Goal: Task Accomplishment & Management: Manage account settings

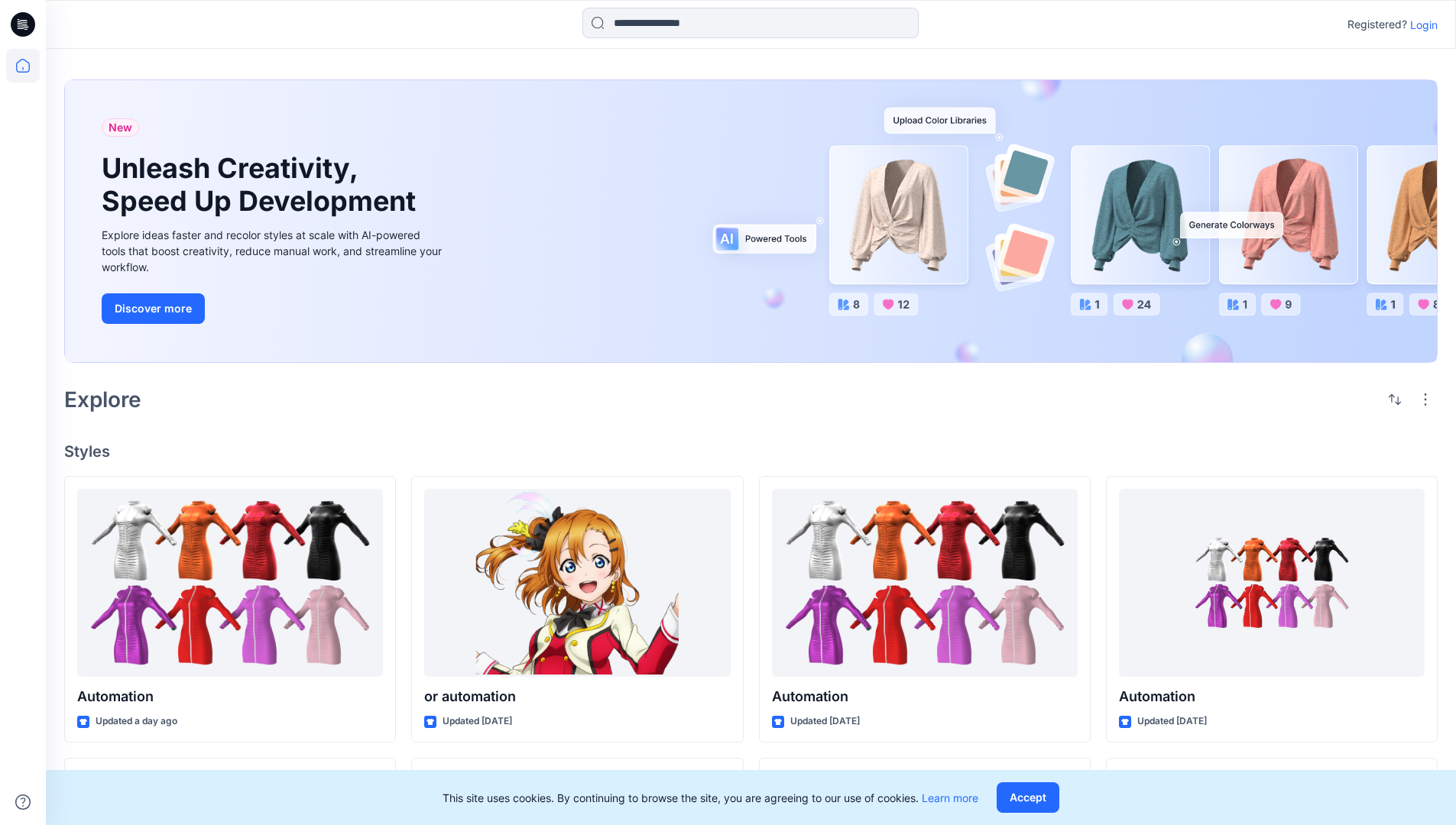
click at [1420, 24] on p "Login" at bounding box center [1424, 25] width 27 height 16
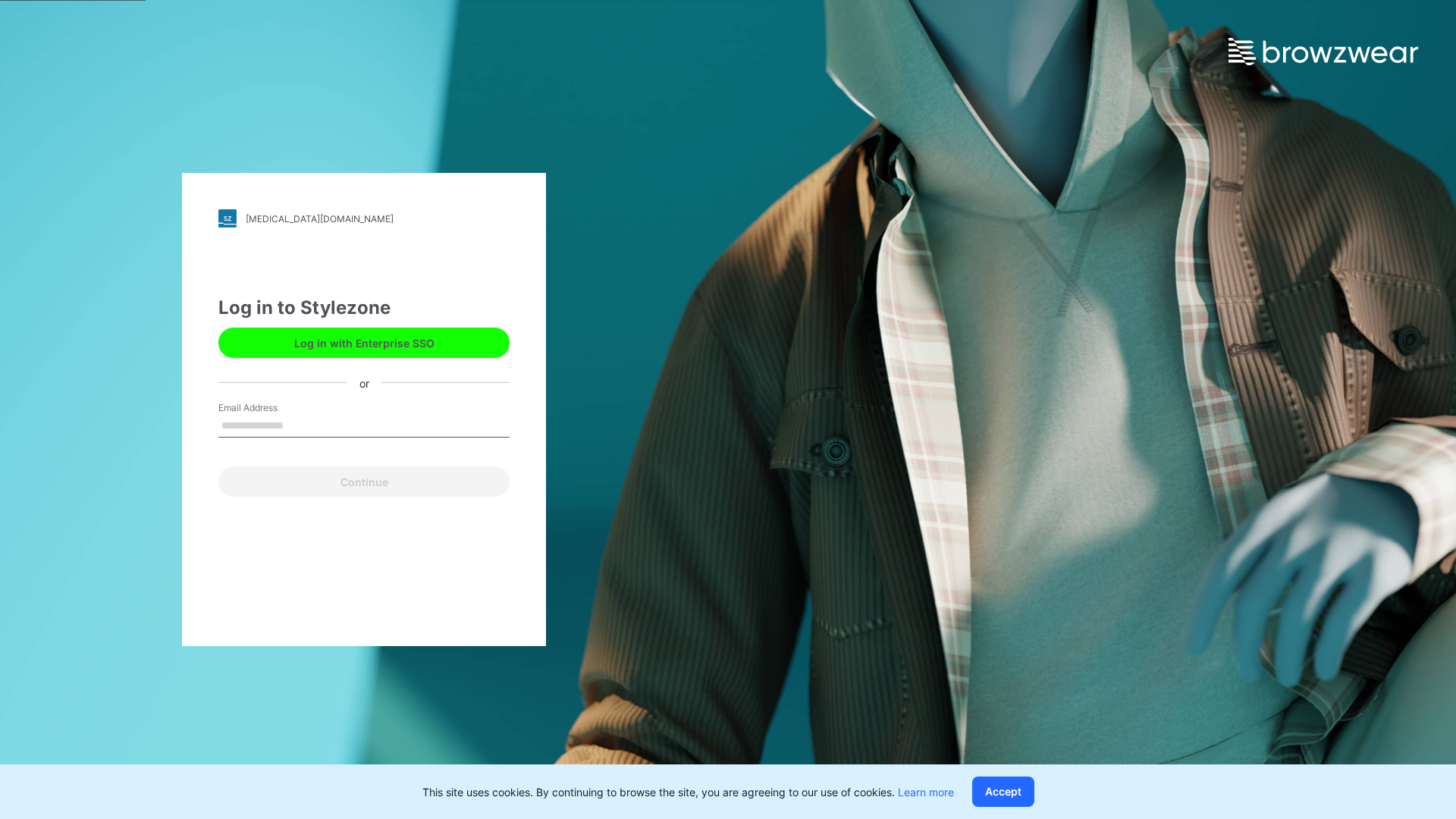
click at [300, 425] on input "Email Address" at bounding box center [364, 426] width 291 height 22
type input "**********"
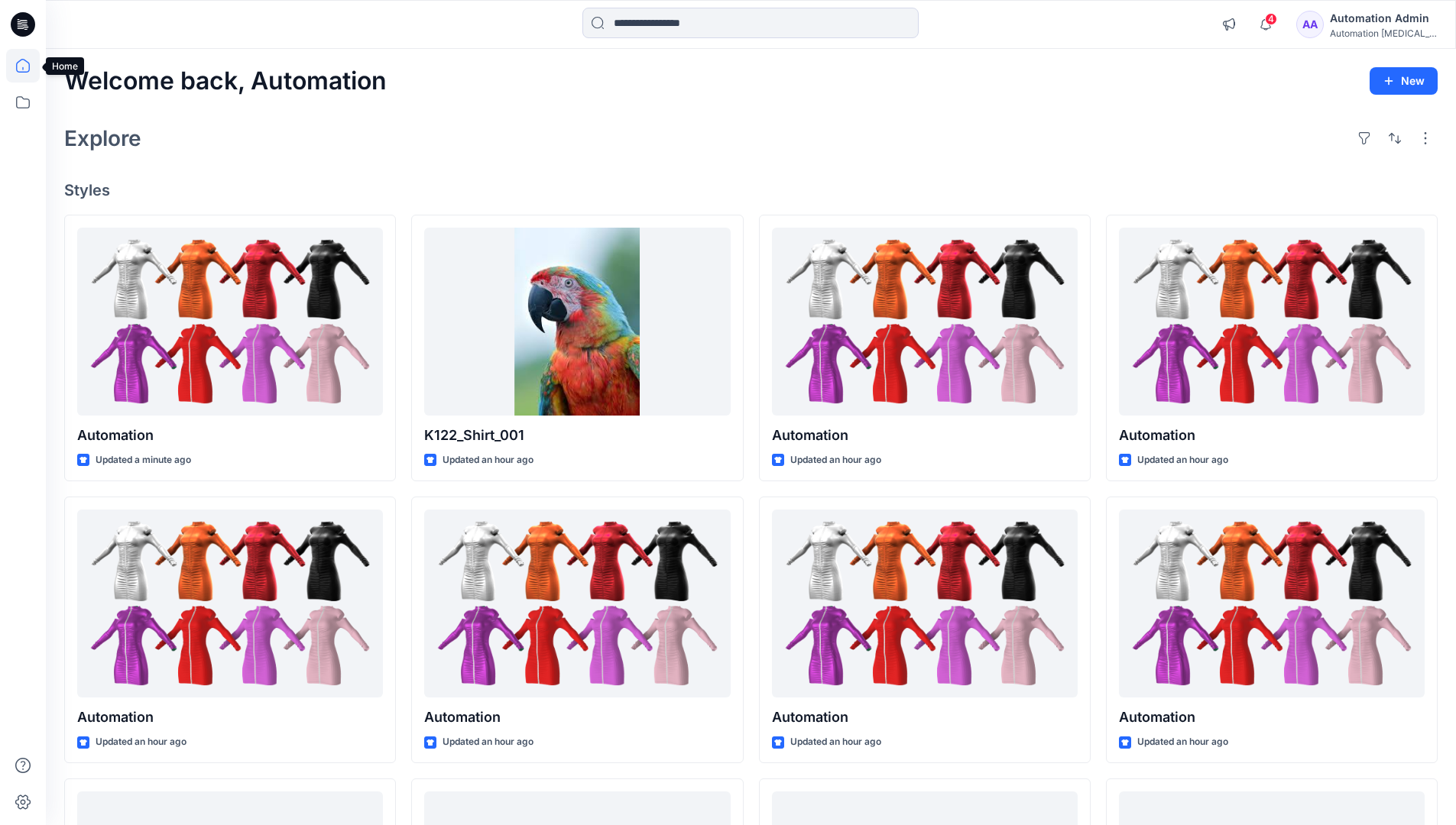
click at [29, 66] on icon at bounding box center [23, 65] width 14 height 14
click at [24, 101] on icon at bounding box center [23, 102] width 34 height 34
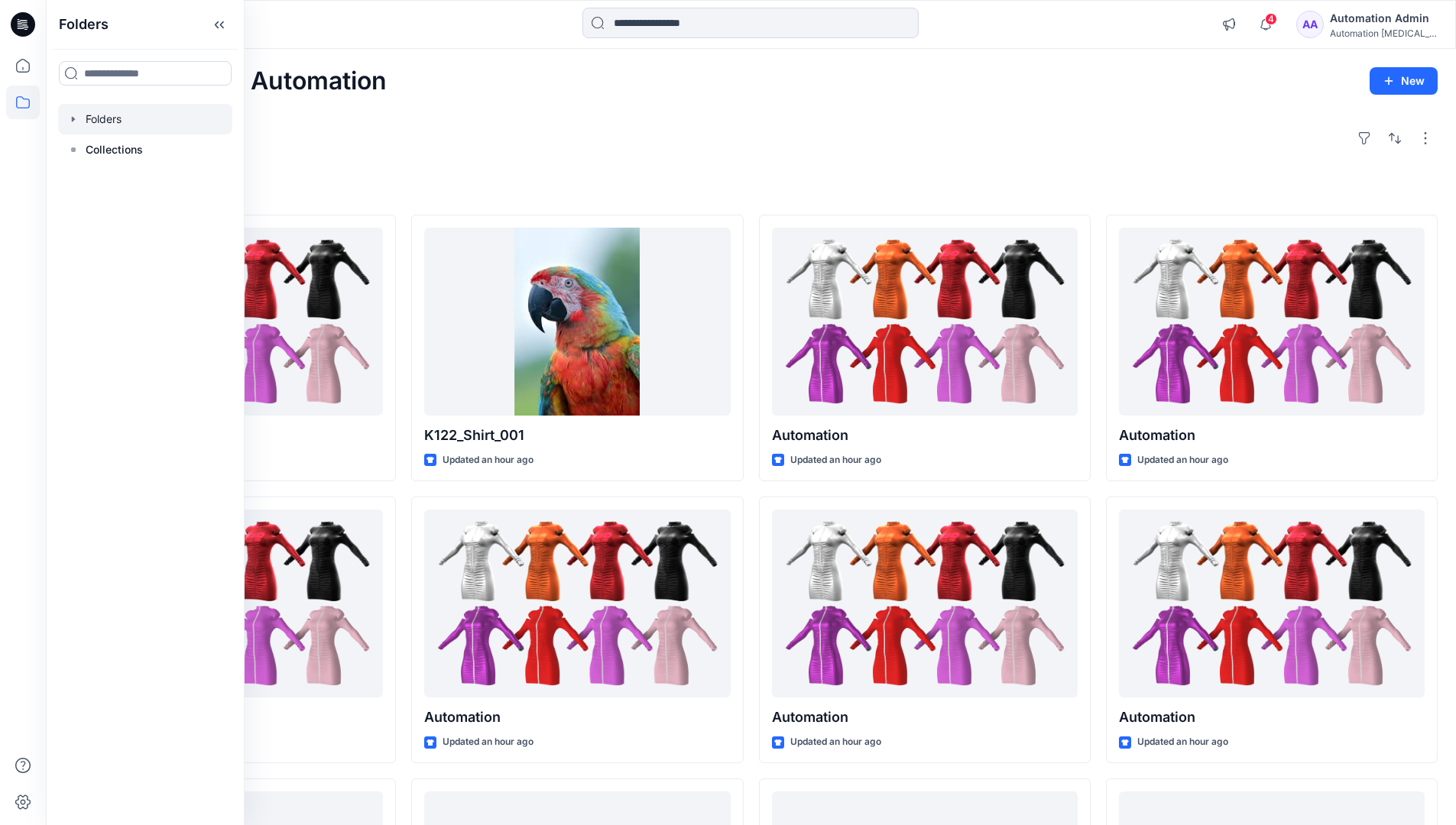
click at [102, 115] on div at bounding box center [145, 119] width 174 height 31
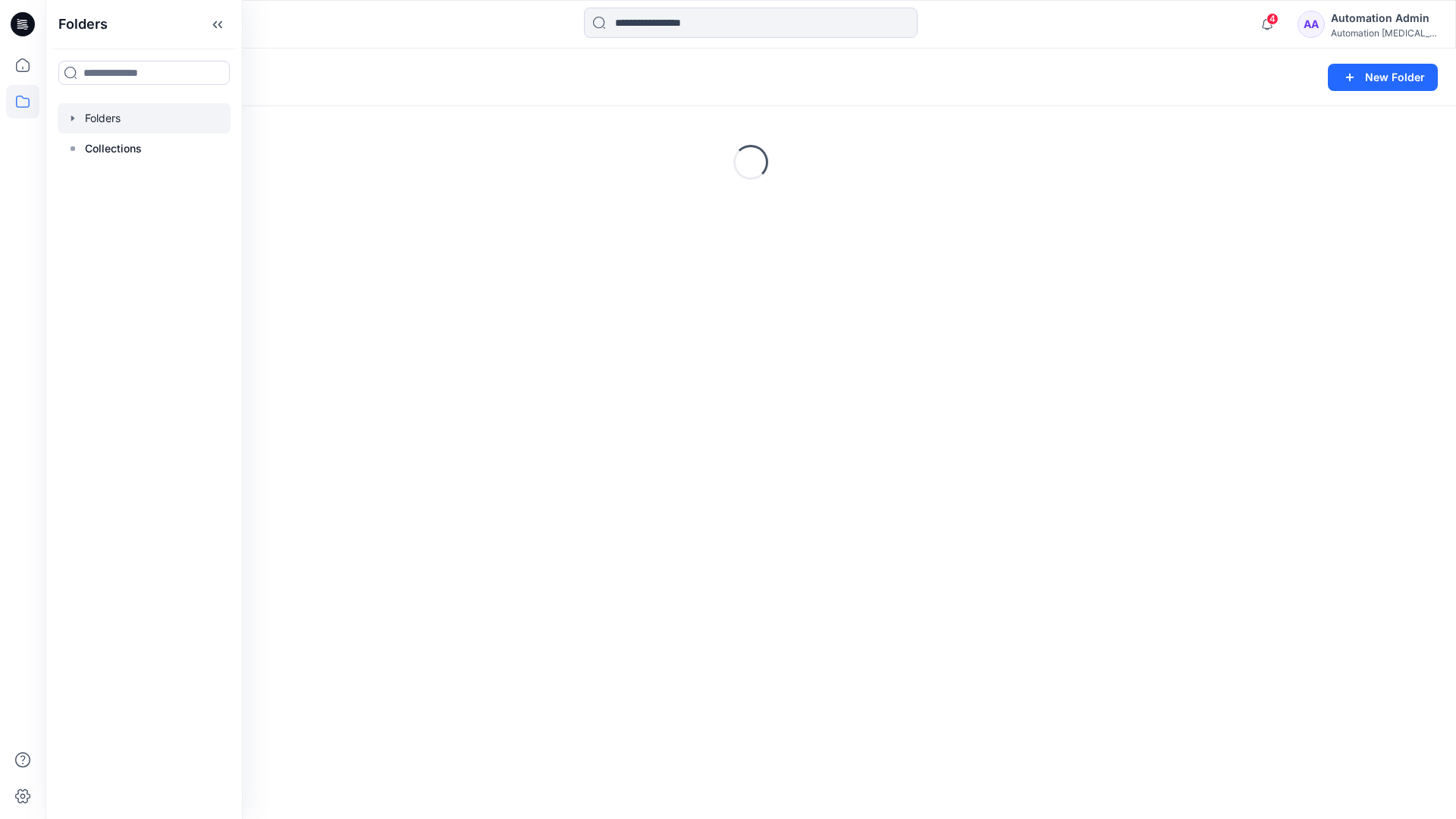
scroll to position [264, 0]
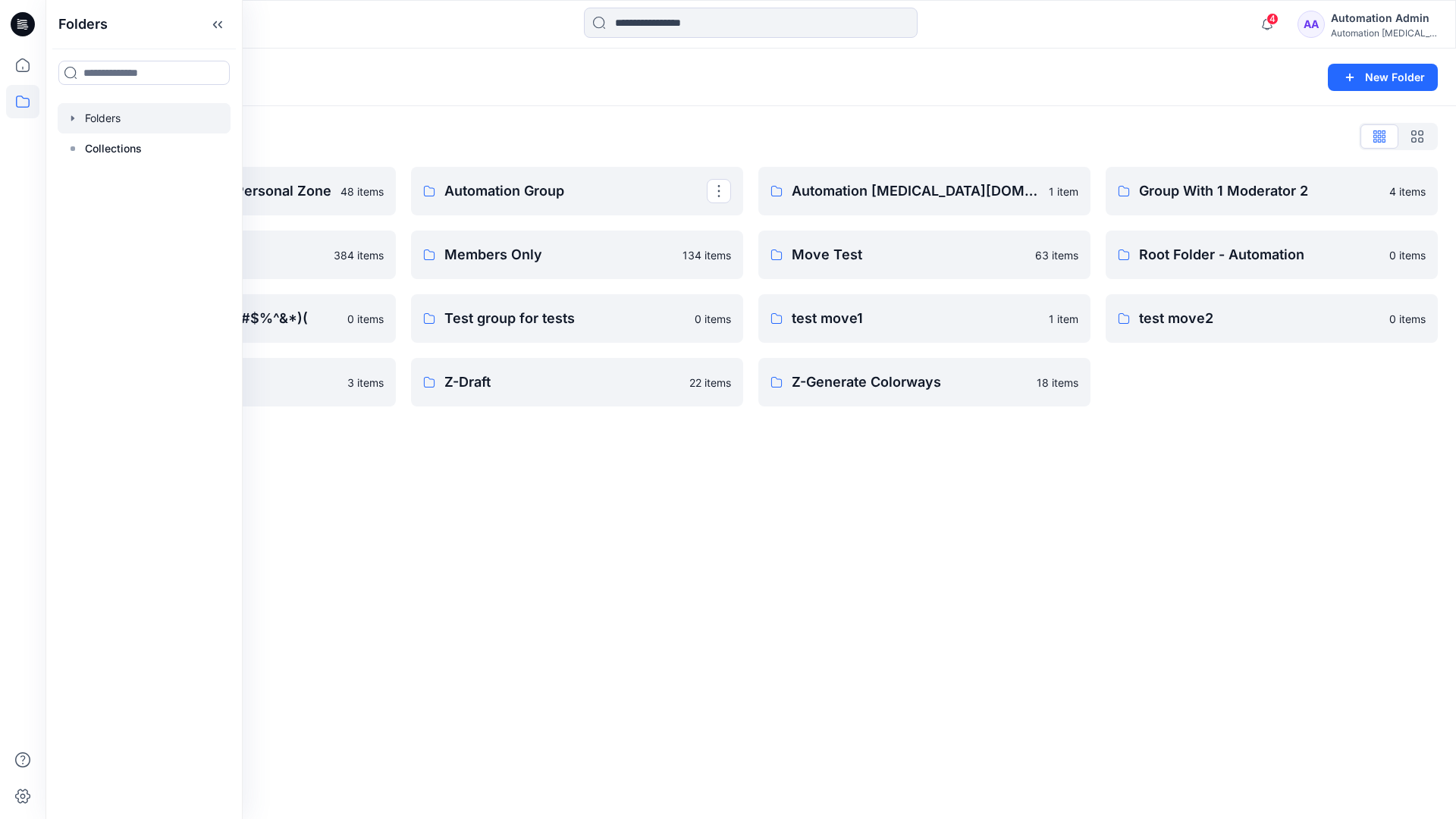
click at [552, 198] on p "Automation Group" at bounding box center [576, 191] width 262 height 22
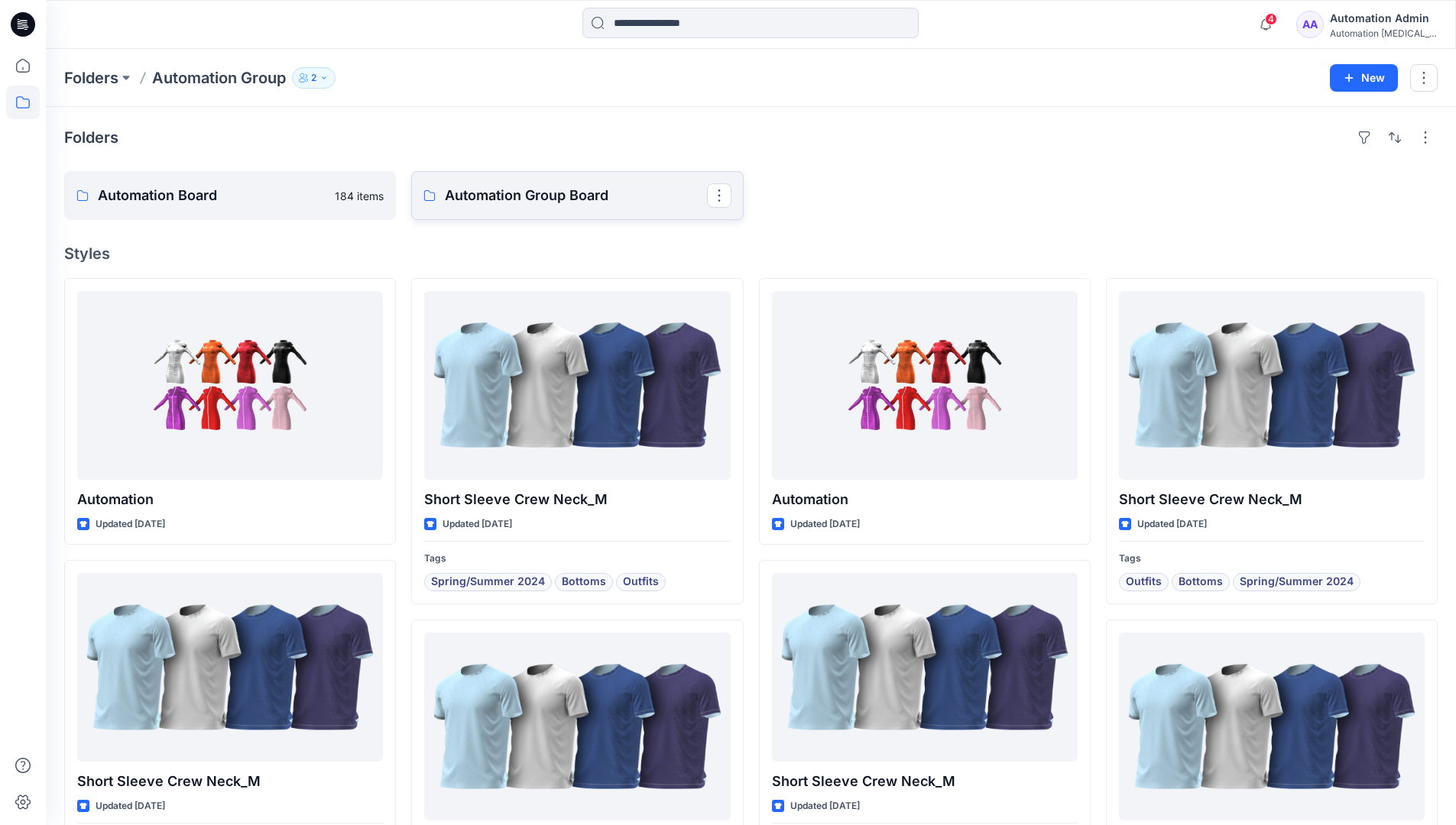
click at [517, 205] on p "Automation Group Board" at bounding box center [575, 196] width 261 height 22
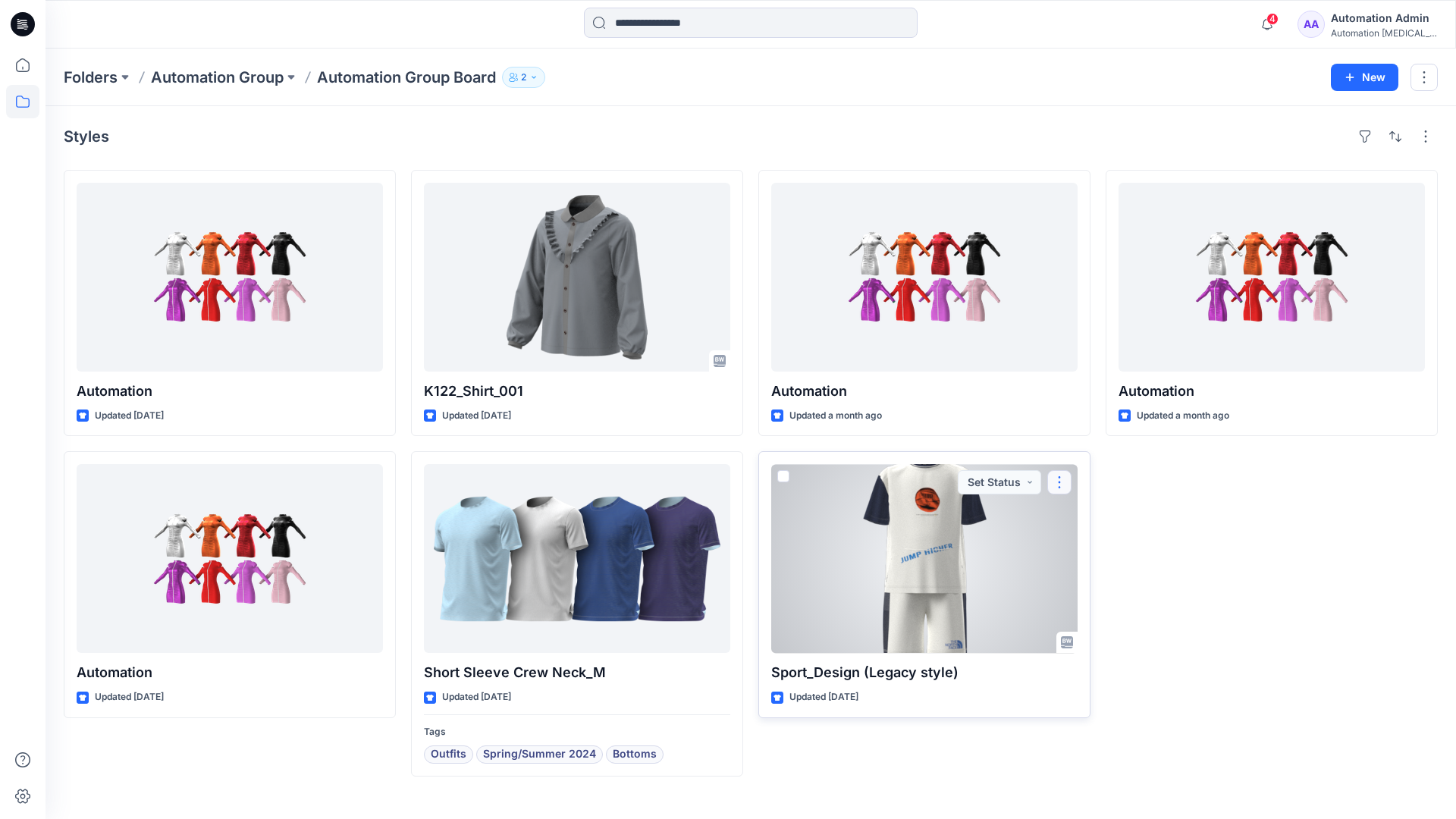
click at [1058, 481] on button "button" at bounding box center [1059, 482] width 24 height 24
click at [1096, 627] on p "Move to" at bounding box center [1098, 630] width 40 height 16
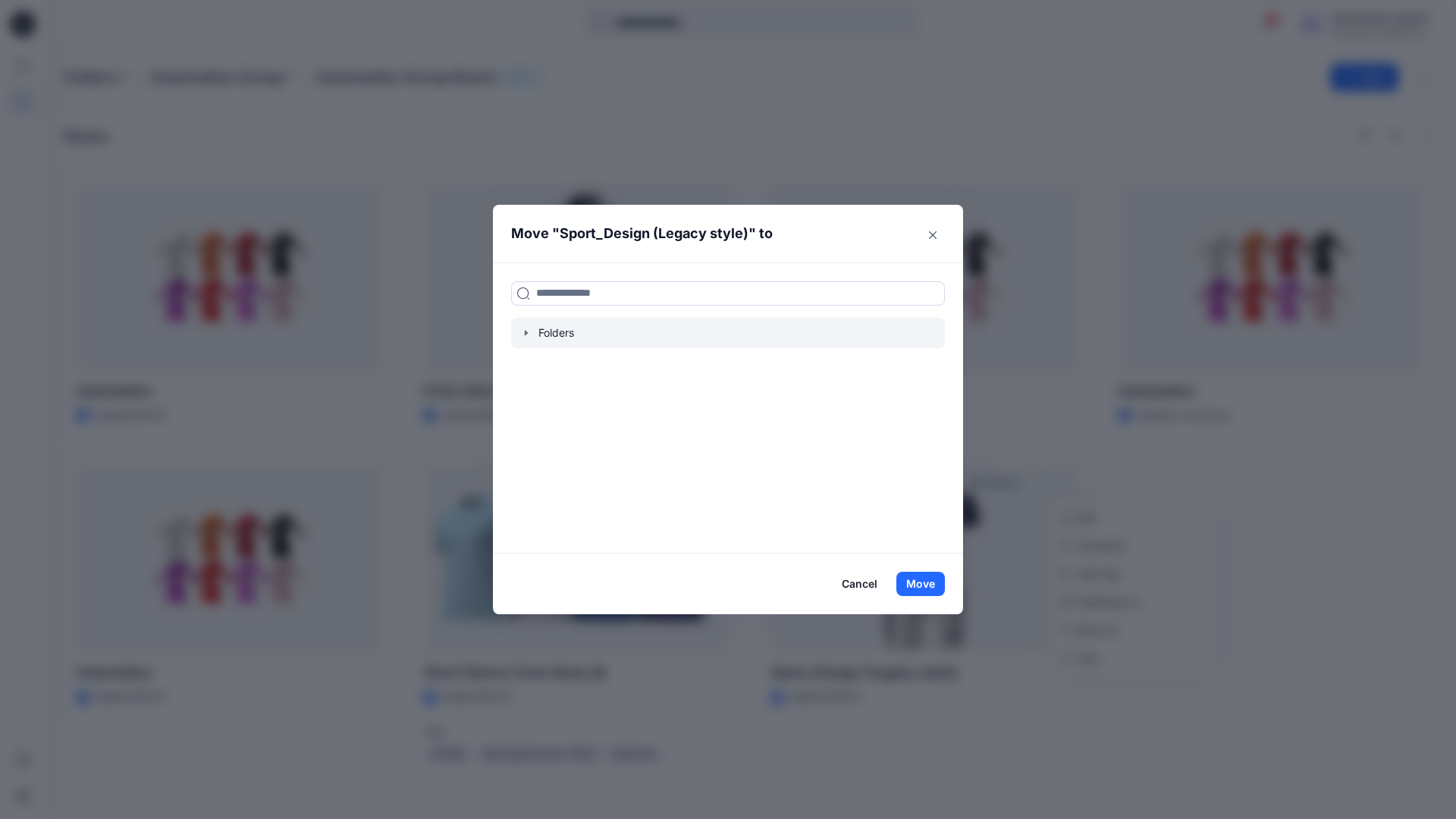
click at [523, 332] on icon "button" at bounding box center [526, 333] width 12 height 12
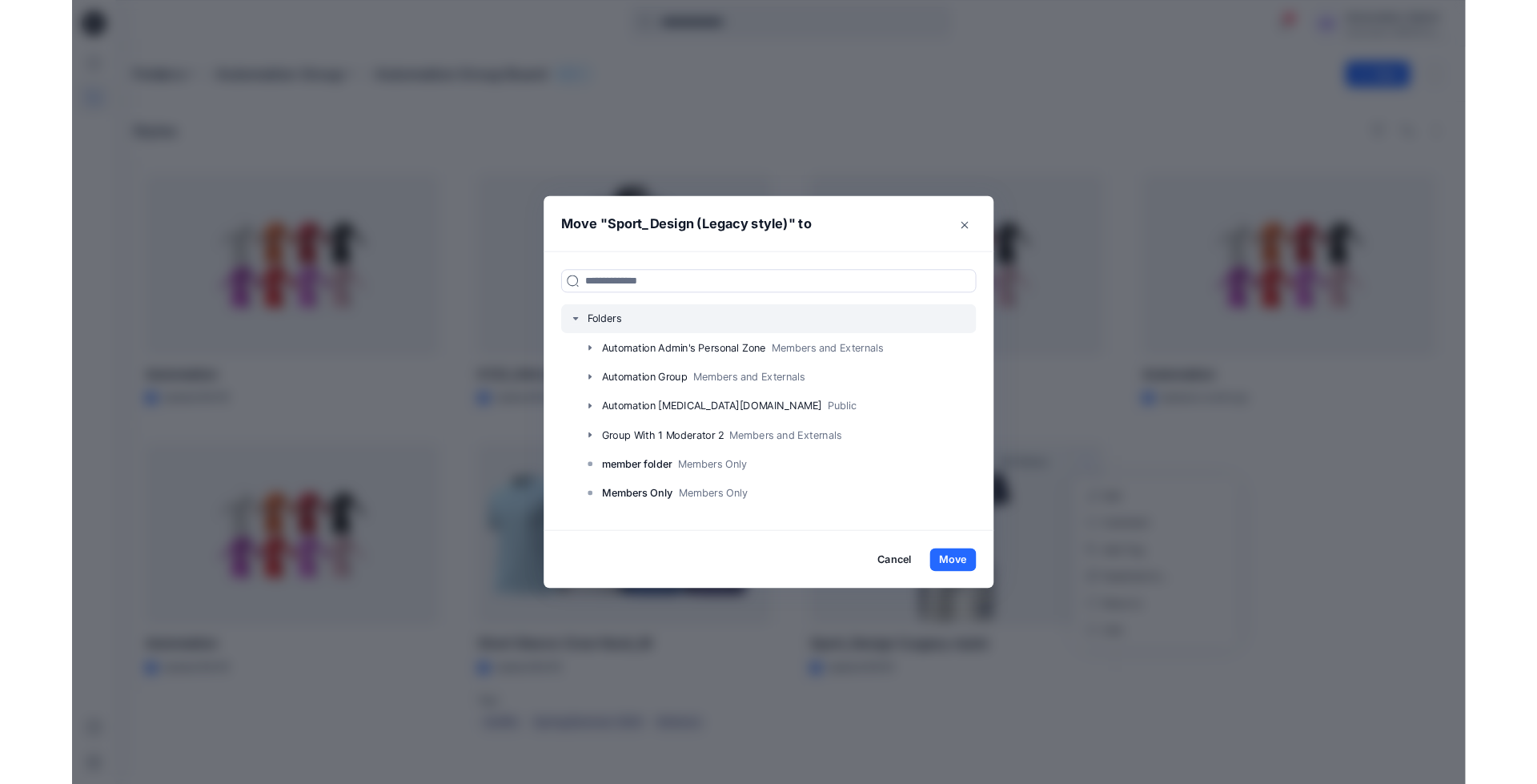
scroll to position [126, 0]
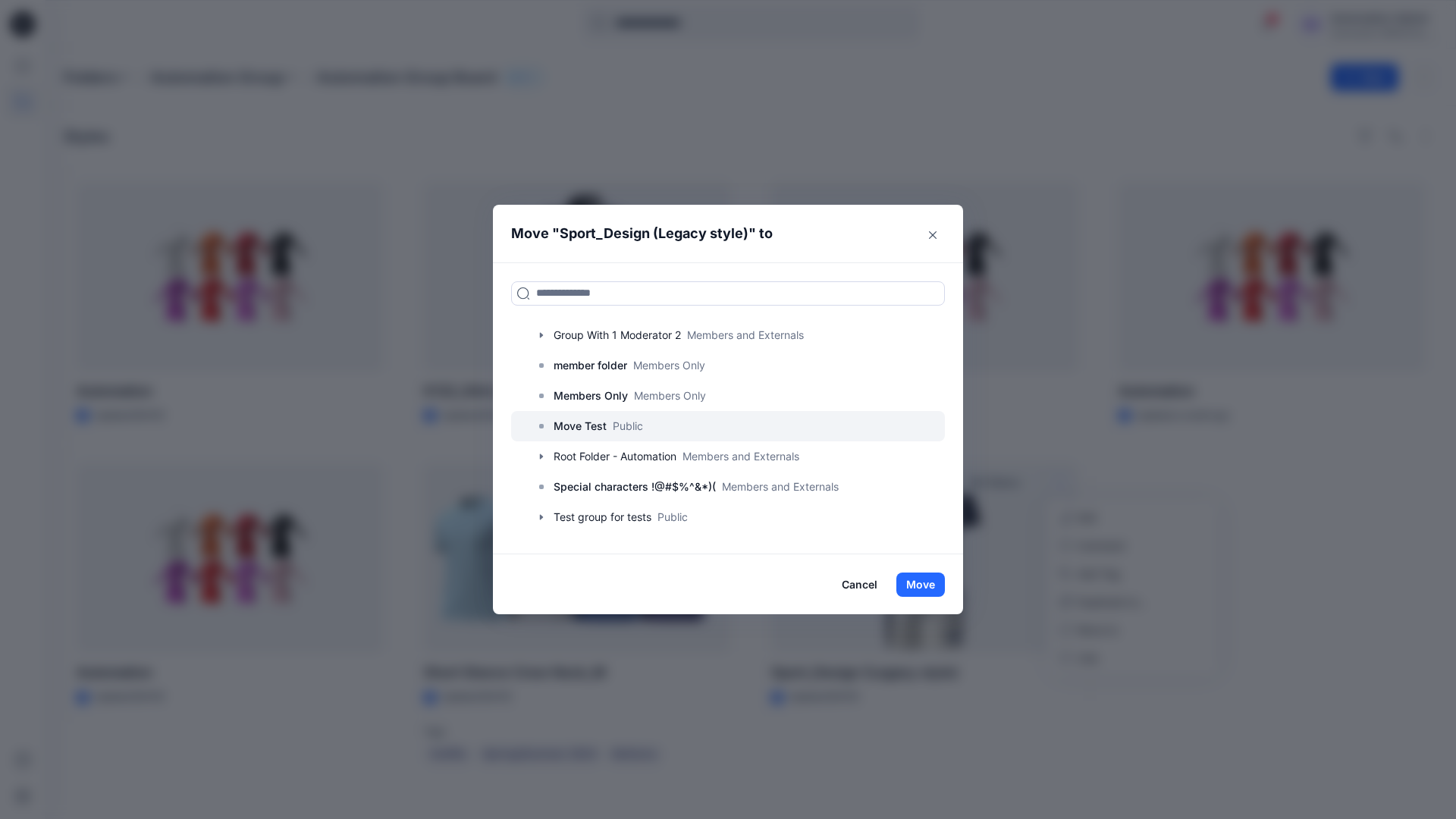
click at [584, 429] on p "Move Test" at bounding box center [580, 426] width 53 height 18
click at [923, 583] on button "Move" at bounding box center [920, 585] width 49 height 24
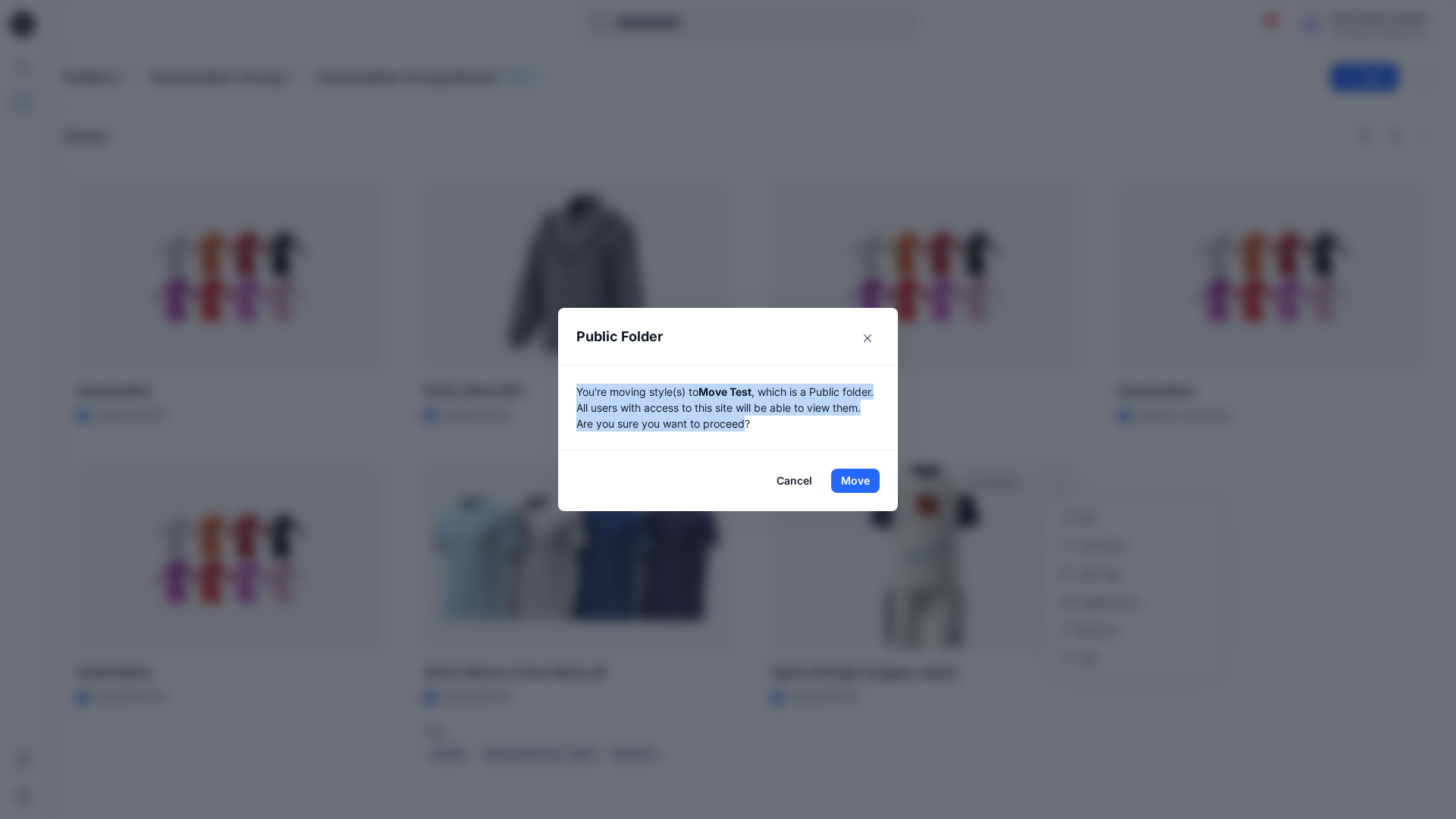
drag, startPoint x: 923, startPoint y: 583, endPoint x: 780, endPoint y: 423, distance: 214.6
click at [780, 423] on p "You're moving style(s) to Move Test , which is a Public folder. All users with …" at bounding box center [728, 408] width 303 height 48
click at [856, 481] on button "Move" at bounding box center [856, 481] width 49 height 24
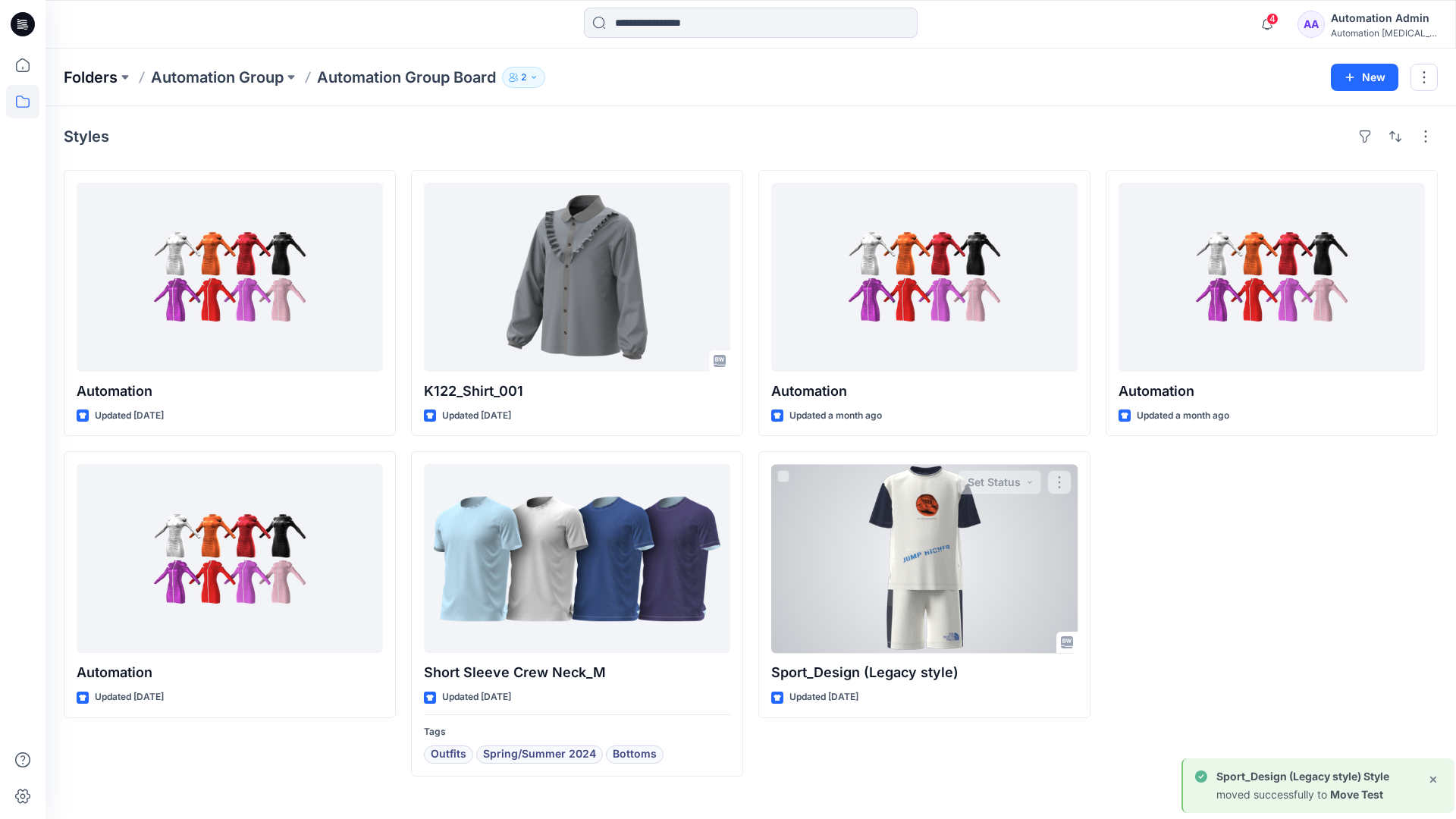
click at [89, 73] on p "Folders" at bounding box center [90, 77] width 54 height 22
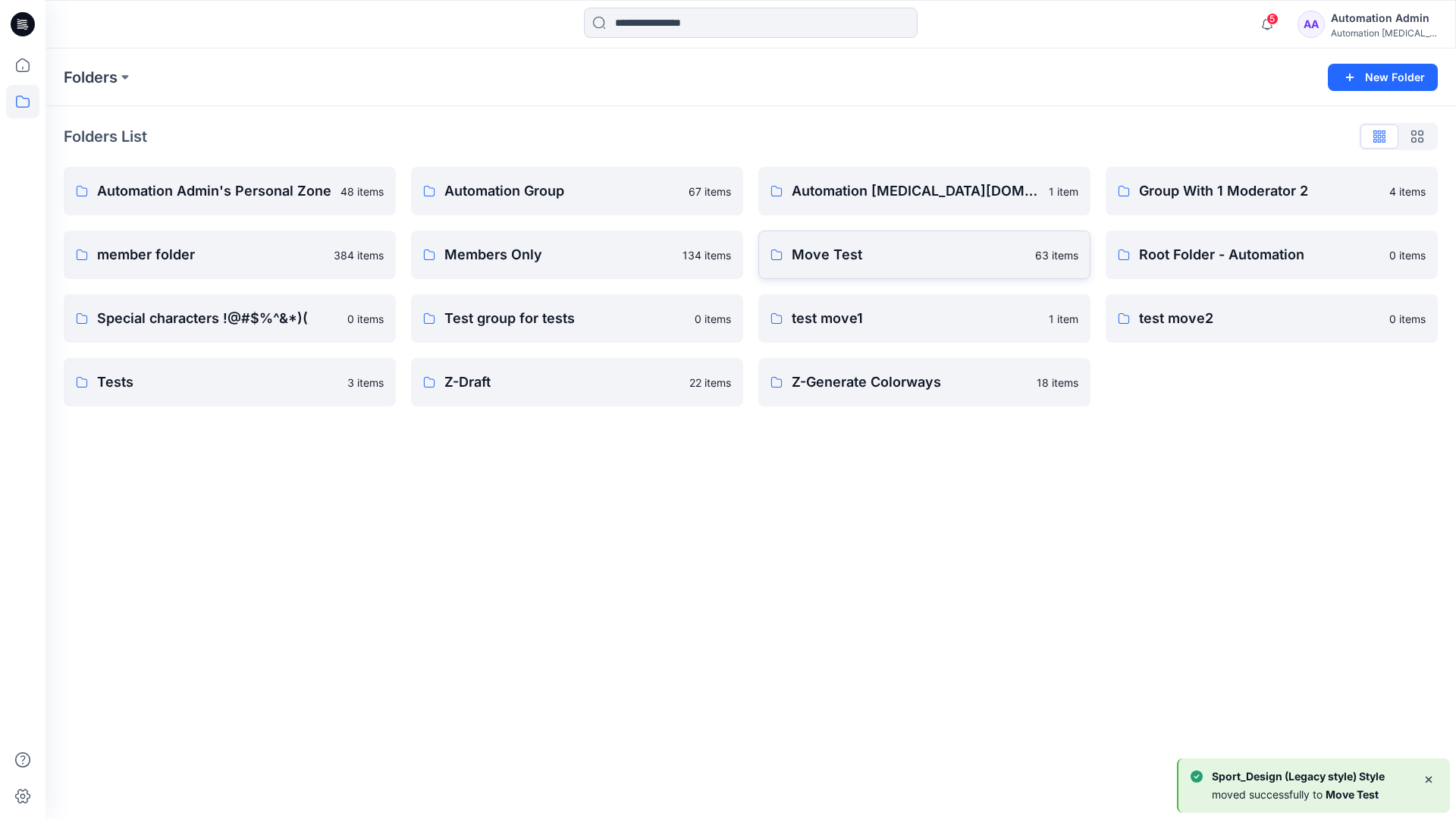
click at [876, 263] on p "Move Test" at bounding box center [908, 254] width 234 height 22
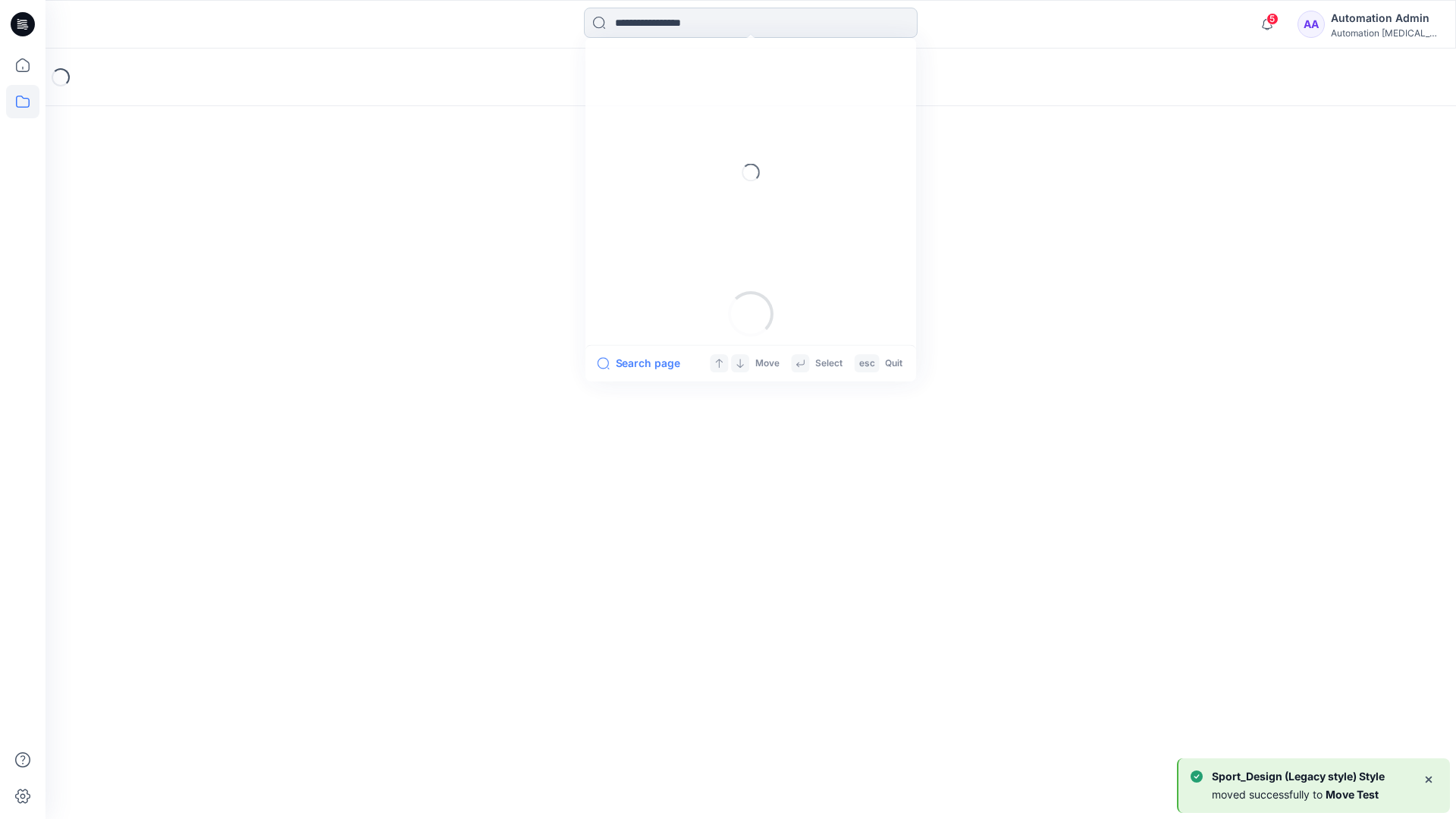
click at [684, 29] on input at bounding box center [750, 22] width 333 height 30
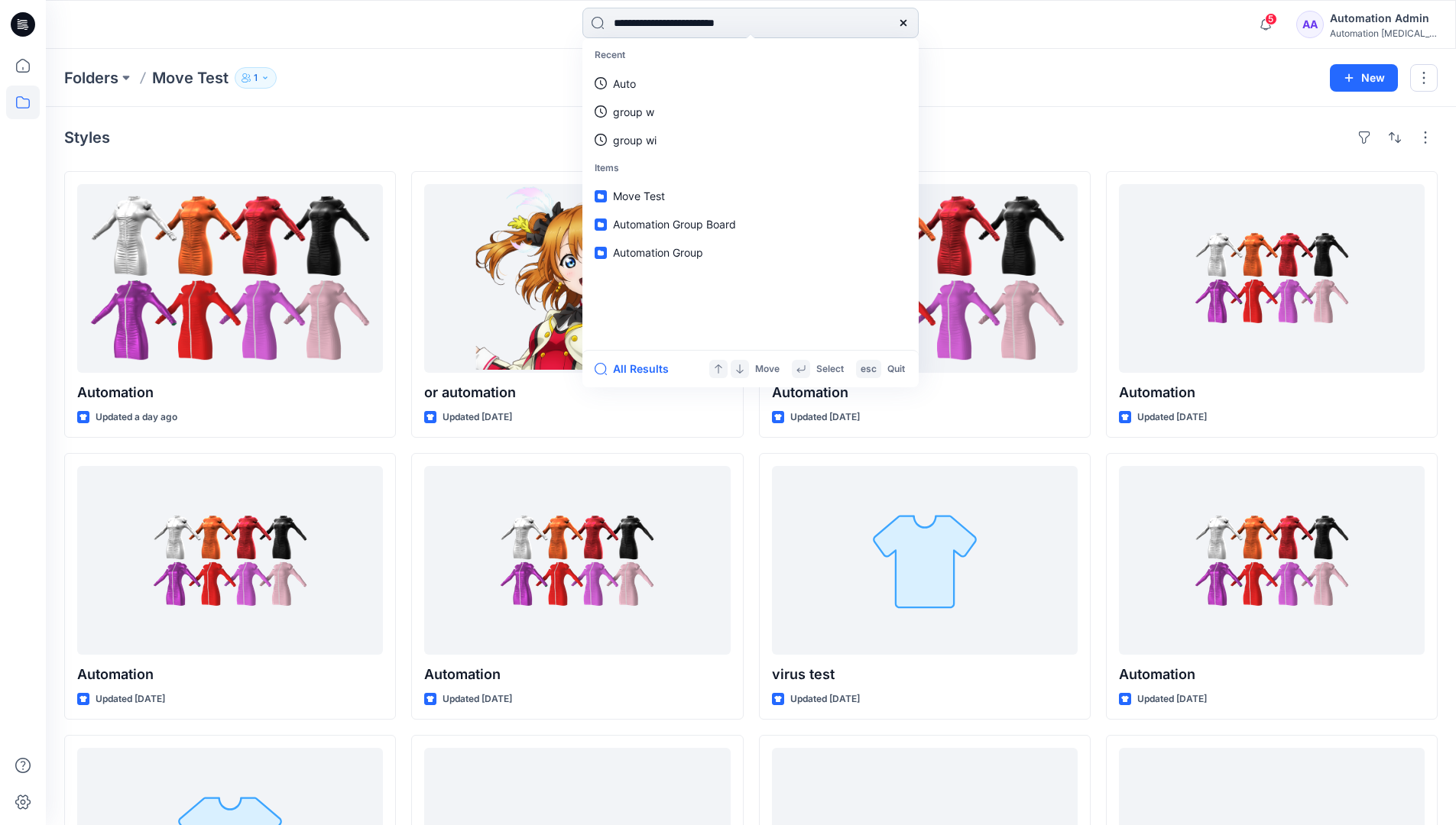
type input "**********"
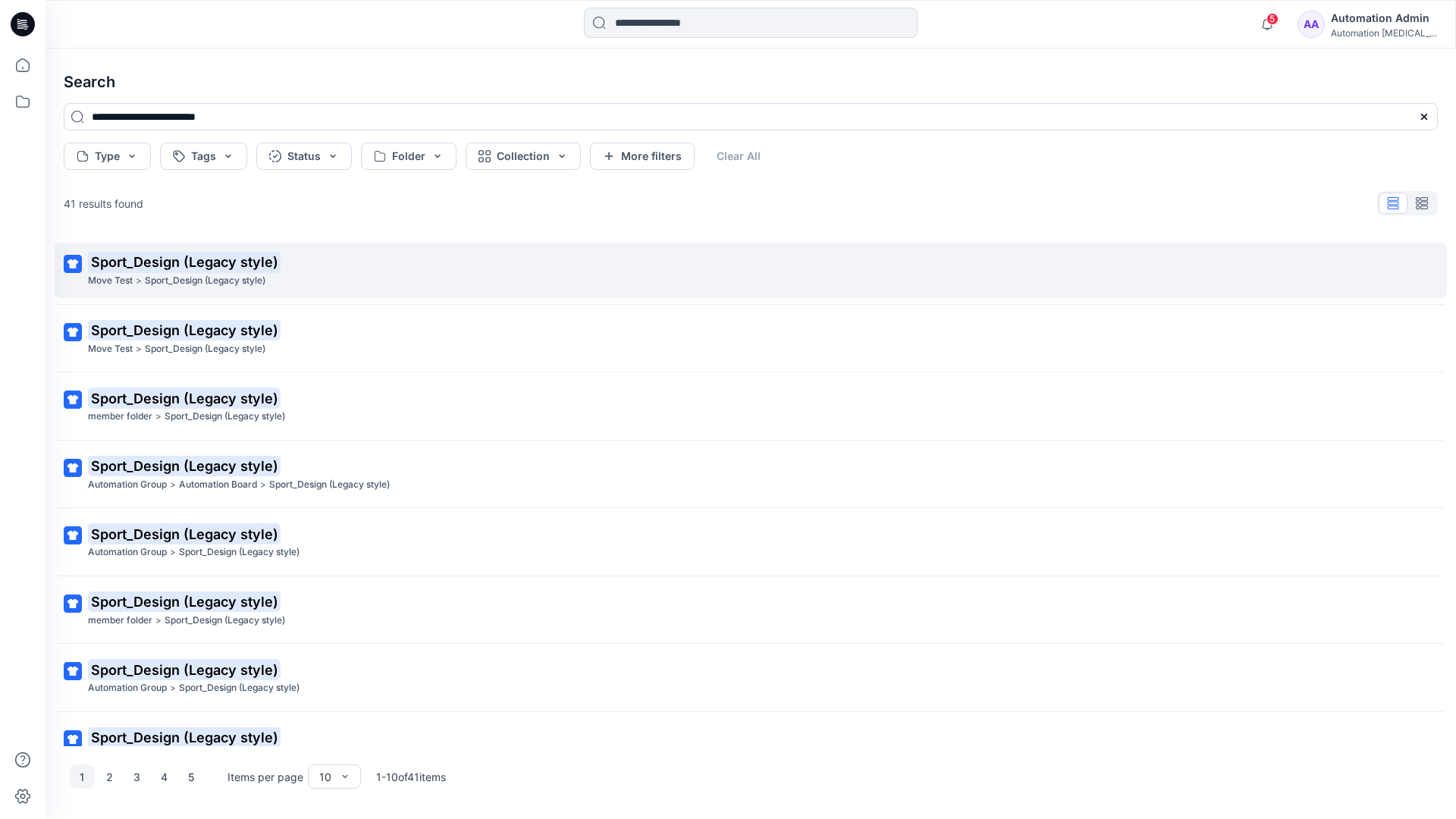
click at [115, 262] on mark "Sport_Design (Legacy style)" at bounding box center [184, 262] width 193 height 22
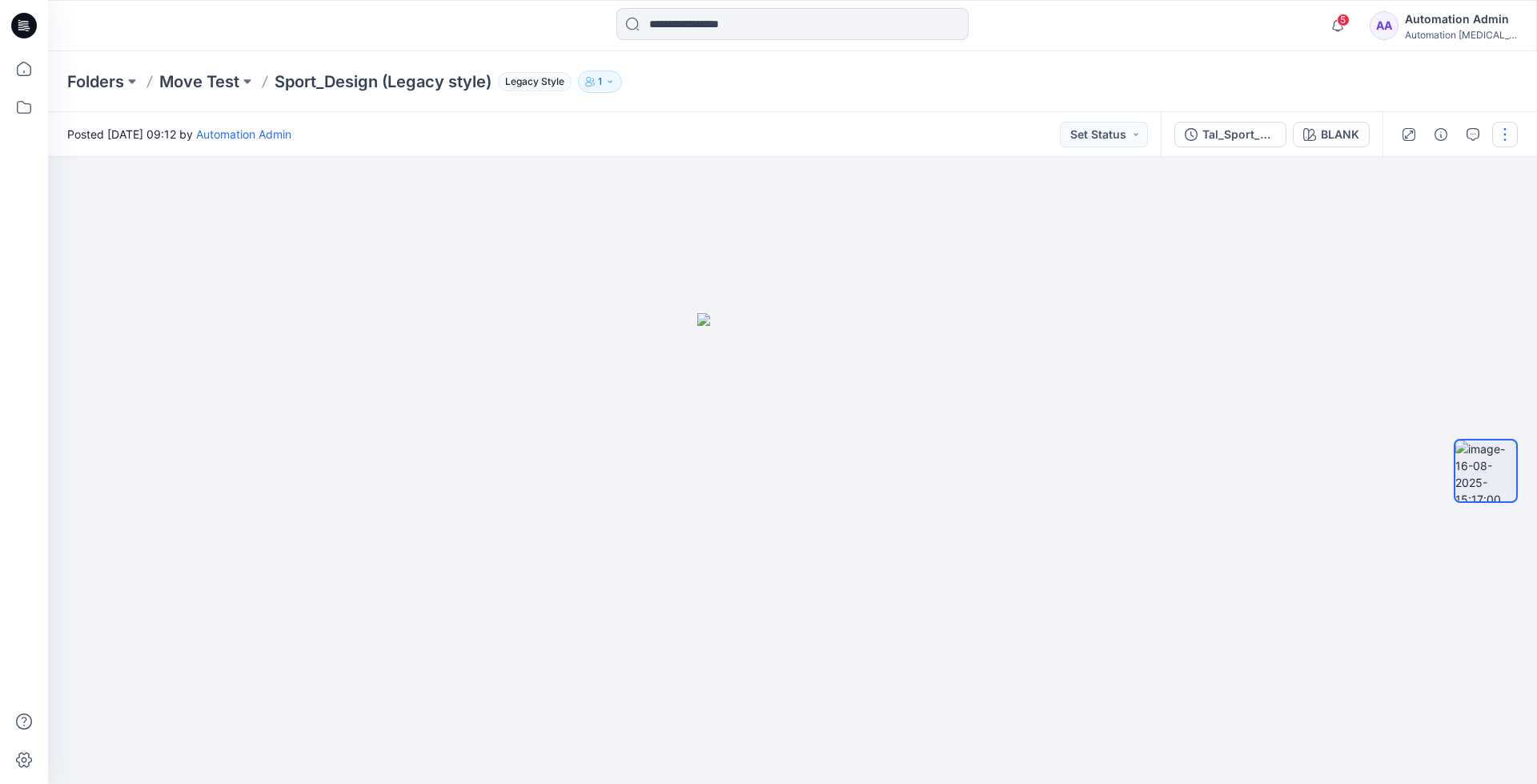
click at [1507, 137] on button "button" at bounding box center [1505, 134] width 25 height 25
click at [1432, 284] on p "Move to..." at bounding box center [1419, 290] width 52 height 17
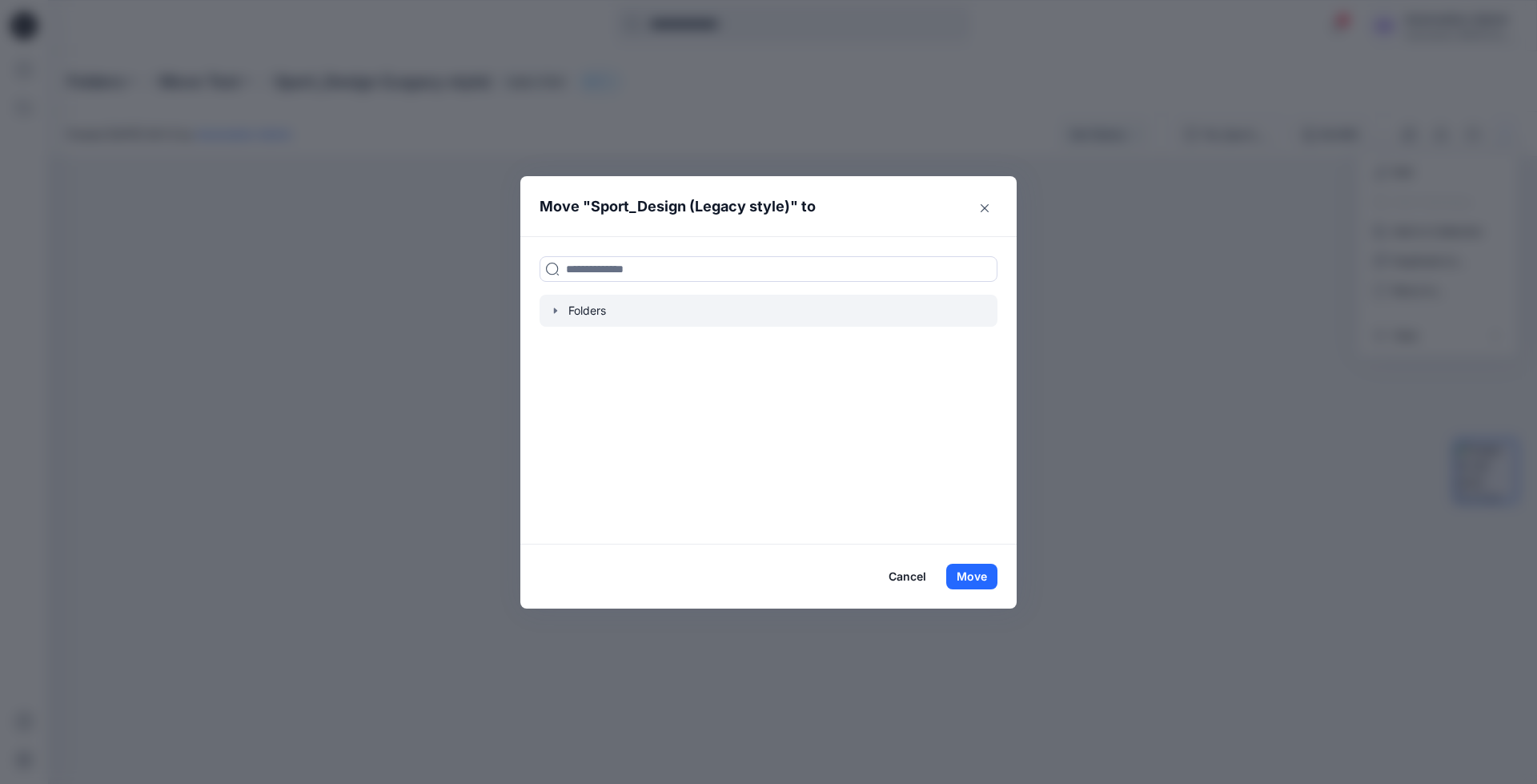
click at [555, 311] on icon "button" at bounding box center [555, 311] width 3 height 6
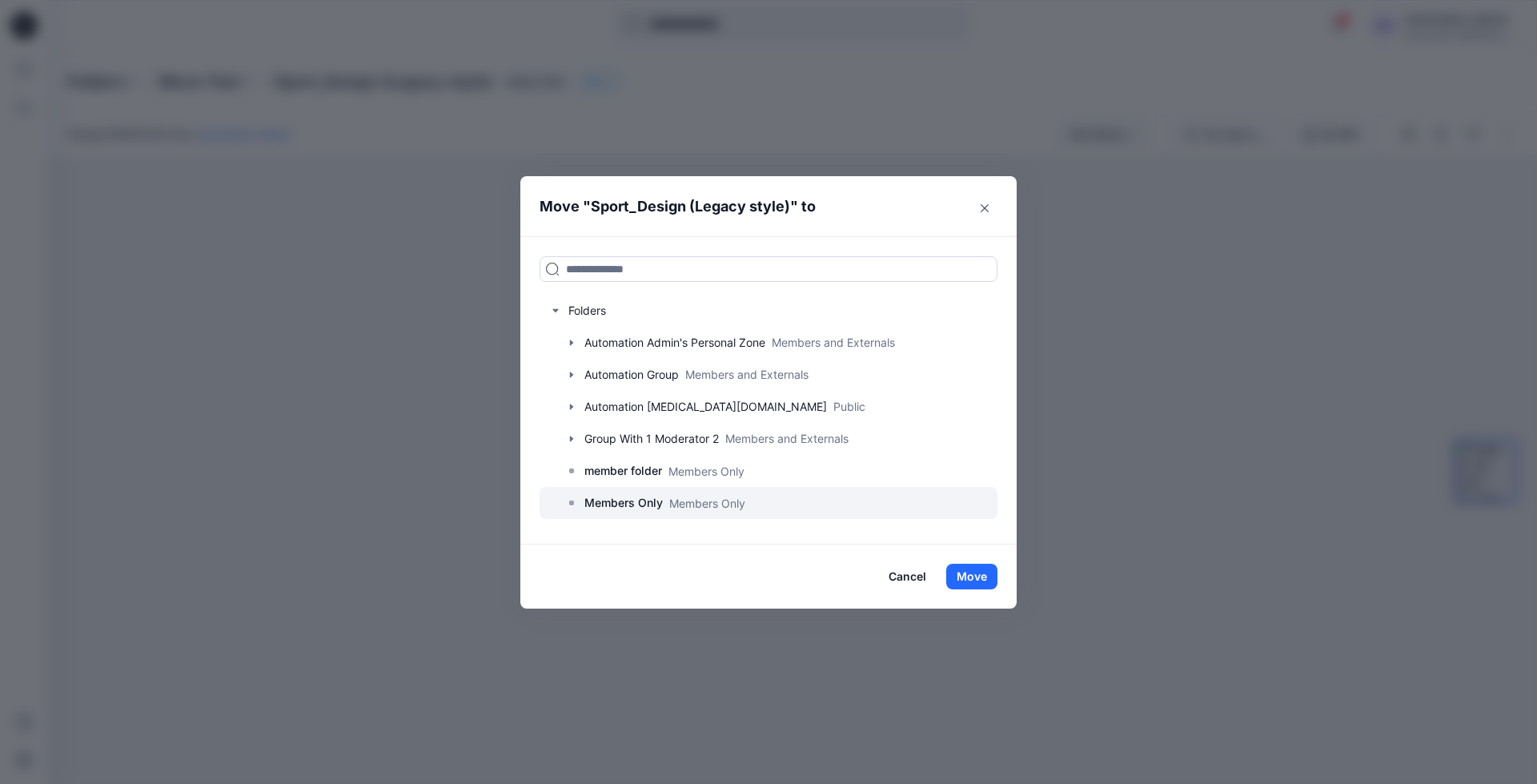
click at [629, 506] on p "Members Only" at bounding box center [623, 502] width 78 height 19
click at [988, 574] on button "Move" at bounding box center [971, 576] width 51 height 25
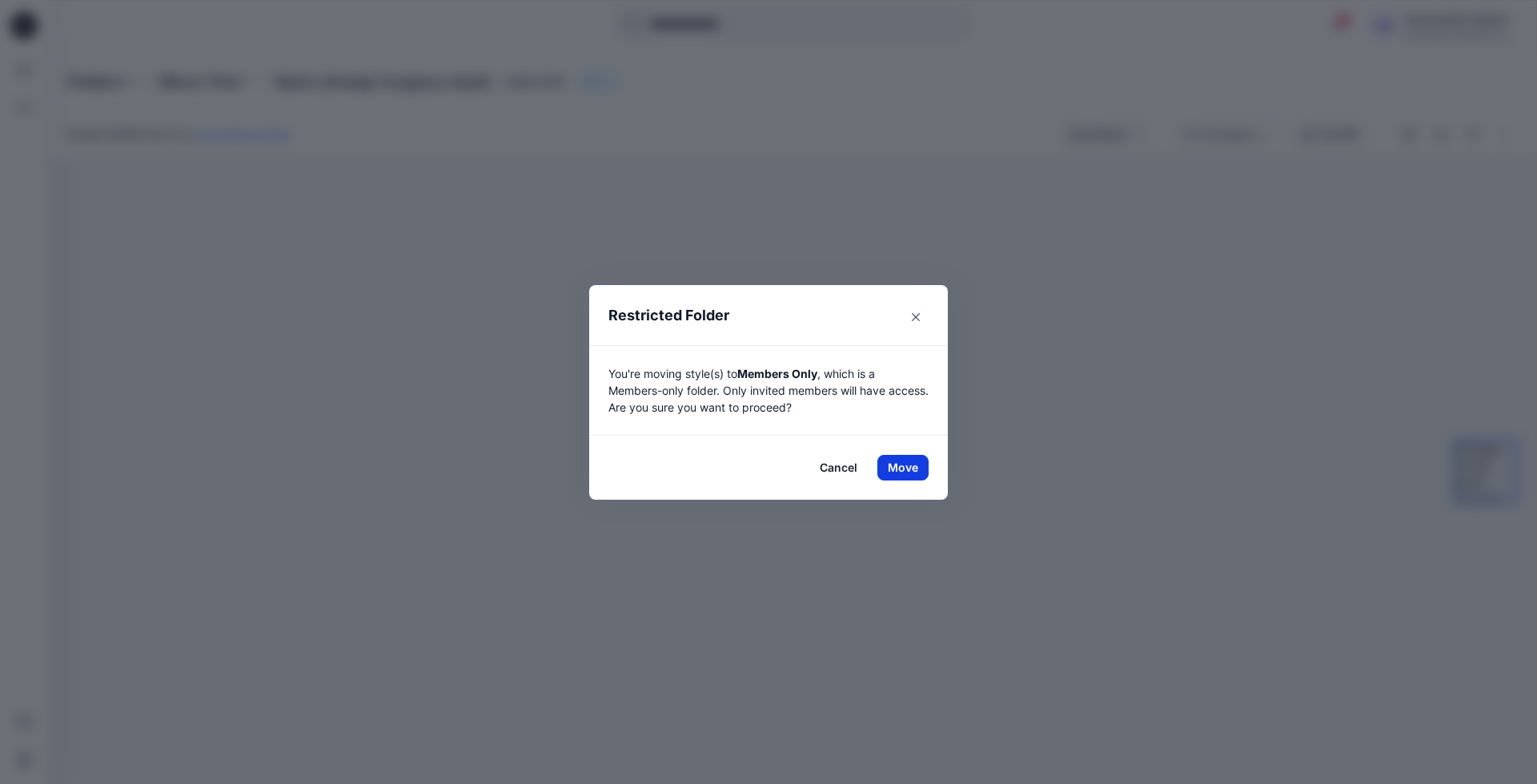
click at [895, 463] on button "Move" at bounding box center [903, 468] width 51 height 25
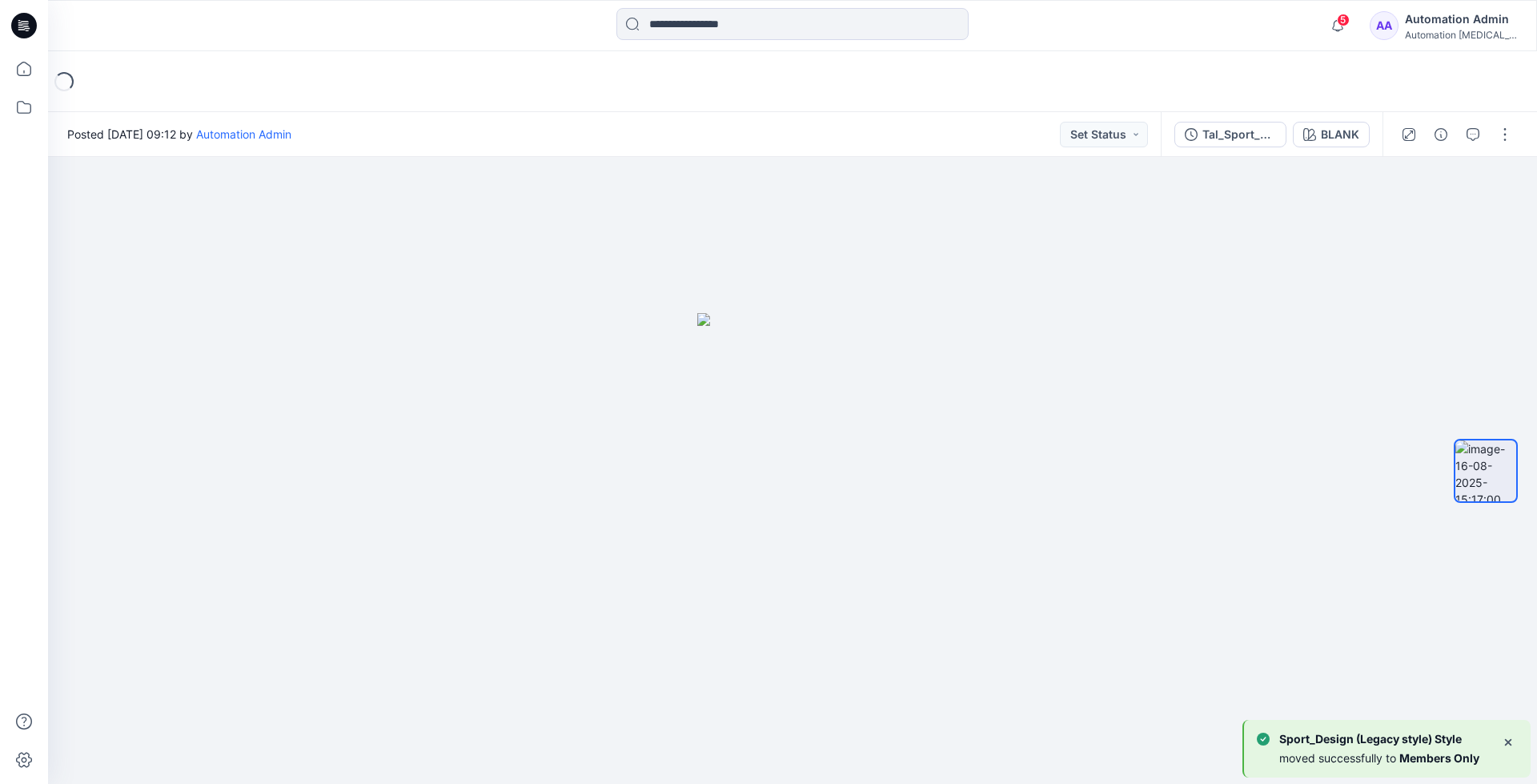
scroll to position [51, 0]
click at [222, 78] on p "Members Only" at bounding box center [215, 81] width 112 height 23
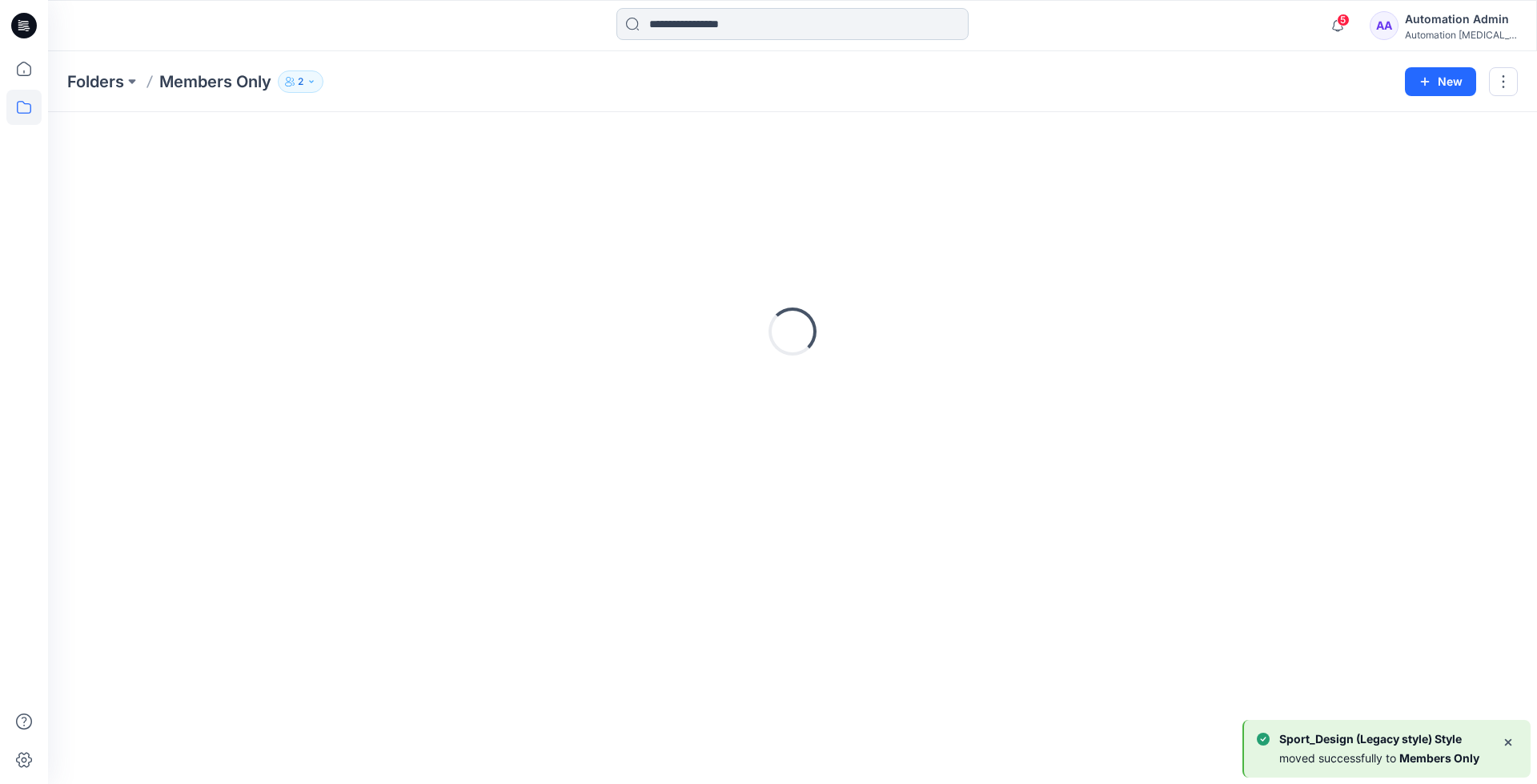
click at [739, 30] on input at bounding box center [792, 24] width 352 height 32
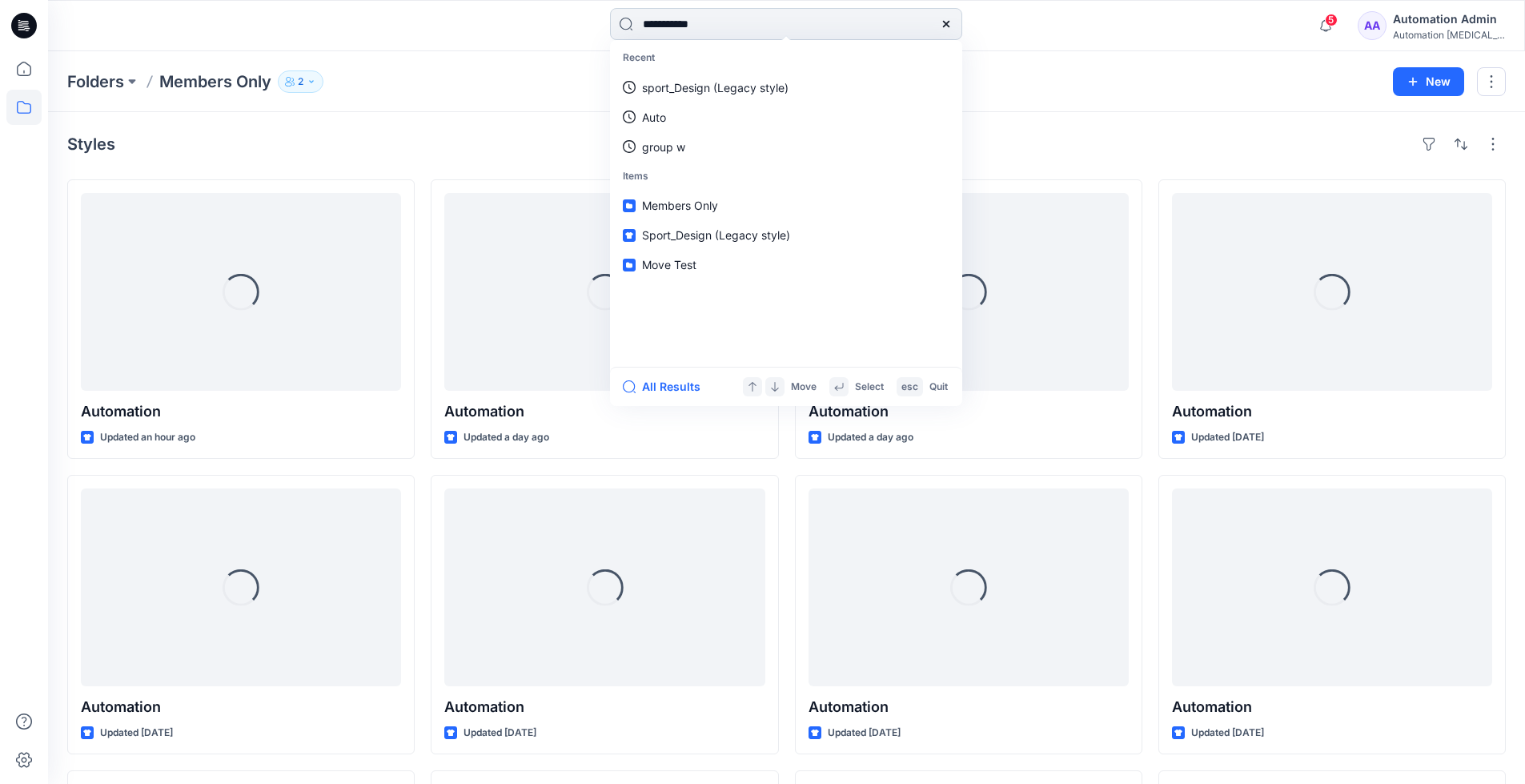
type input "**********"
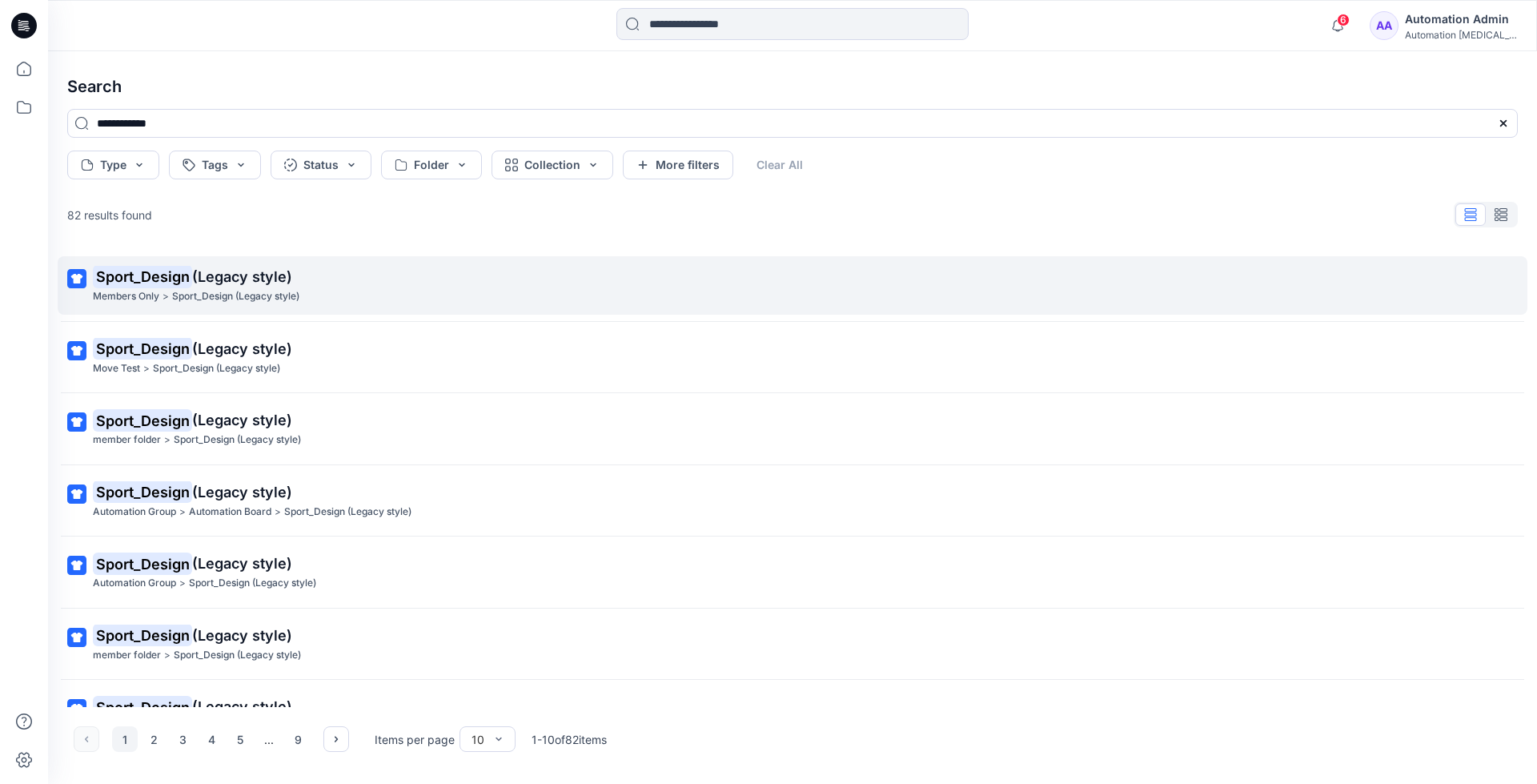
click at [177, 277] on mark "Sport_Design" at bounding box center [143, 276] width 100 height 23
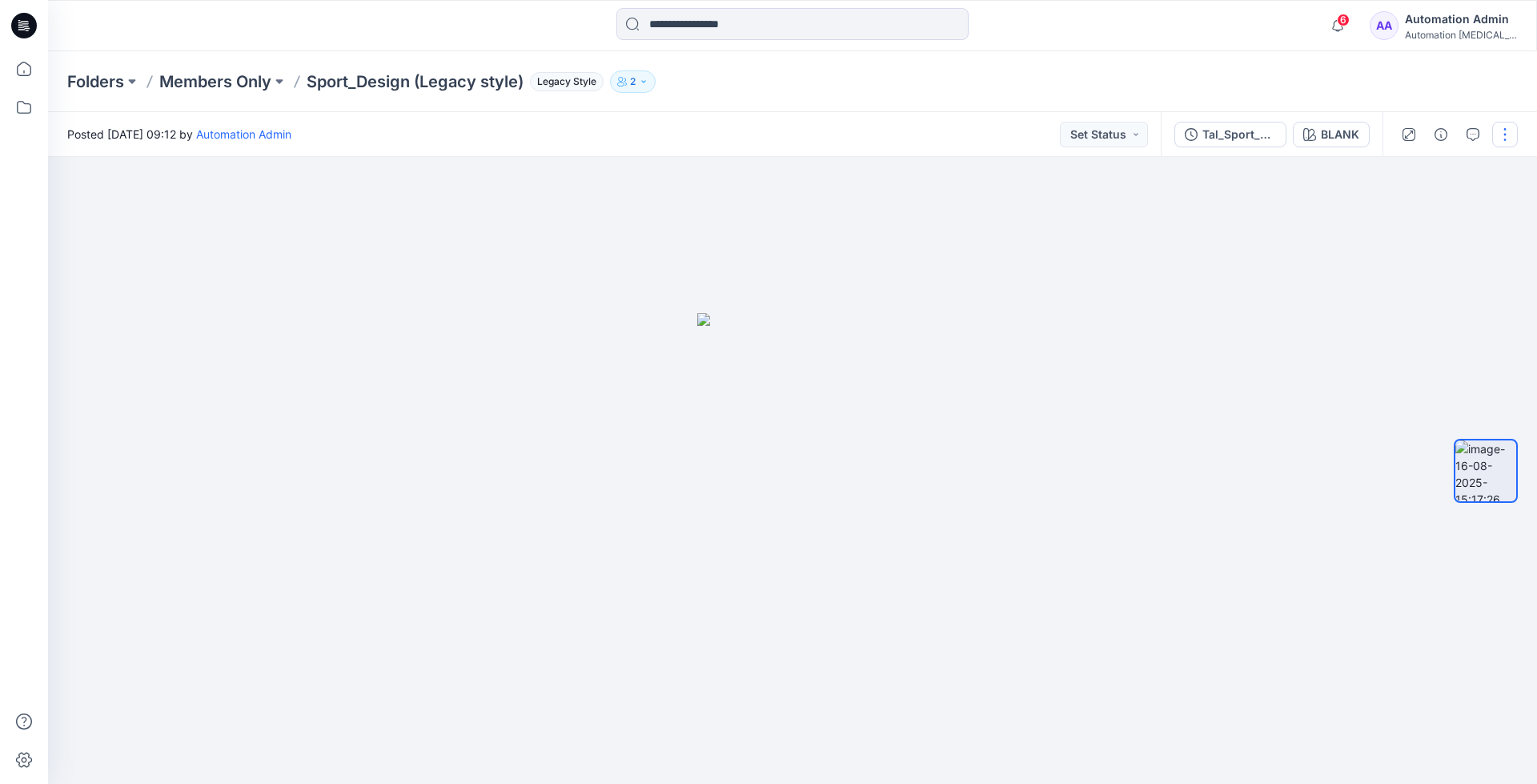
click at [1500, 129] on button "button" at bounding box center [1505, 134] width 25 height 25
click at [1410, 288] on p "Move to..." at bounding box center [1419, 290] width 52 height 17
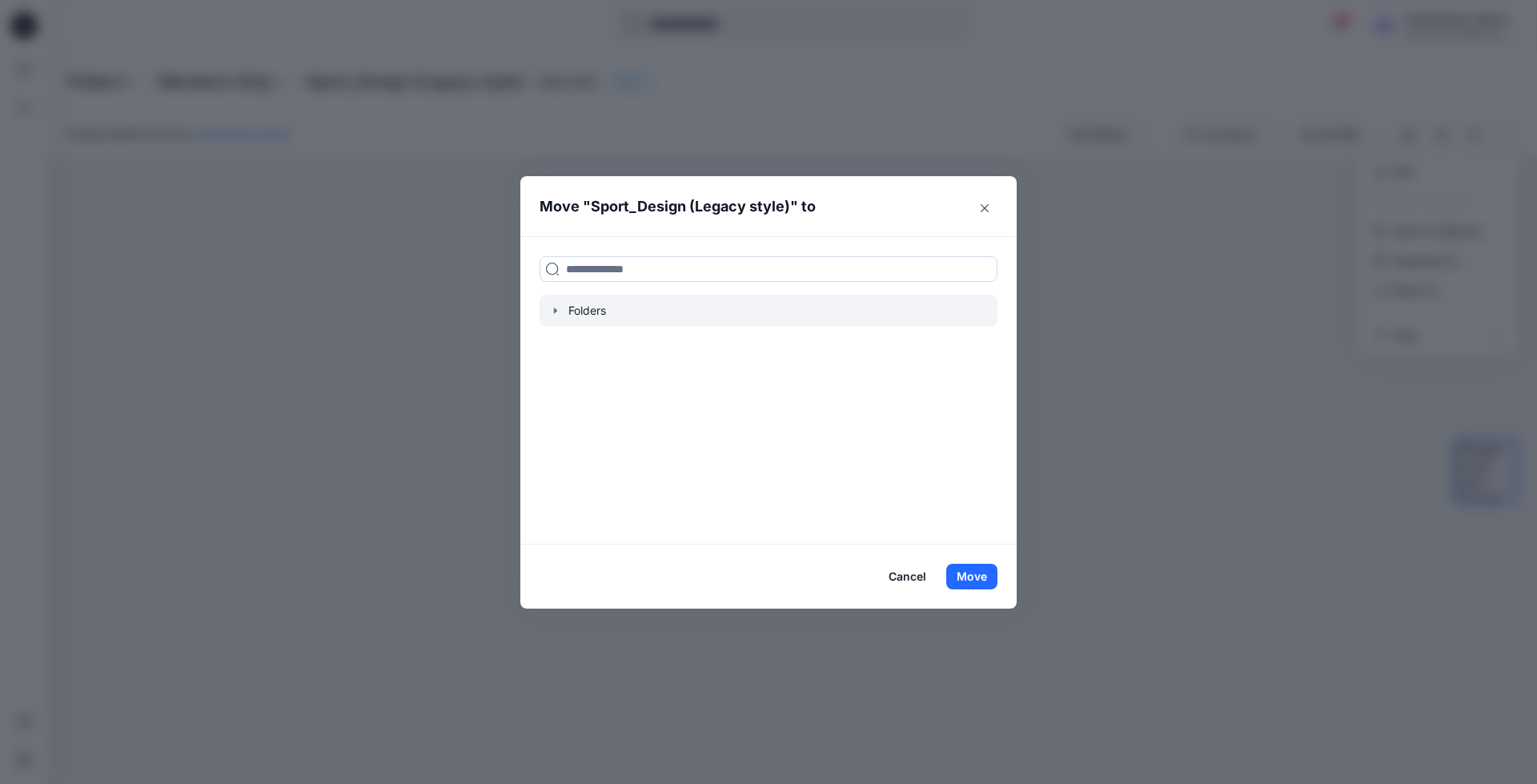
click at [559, 311] on icon "button" at bounding box center [555, 310] width 13 height 13
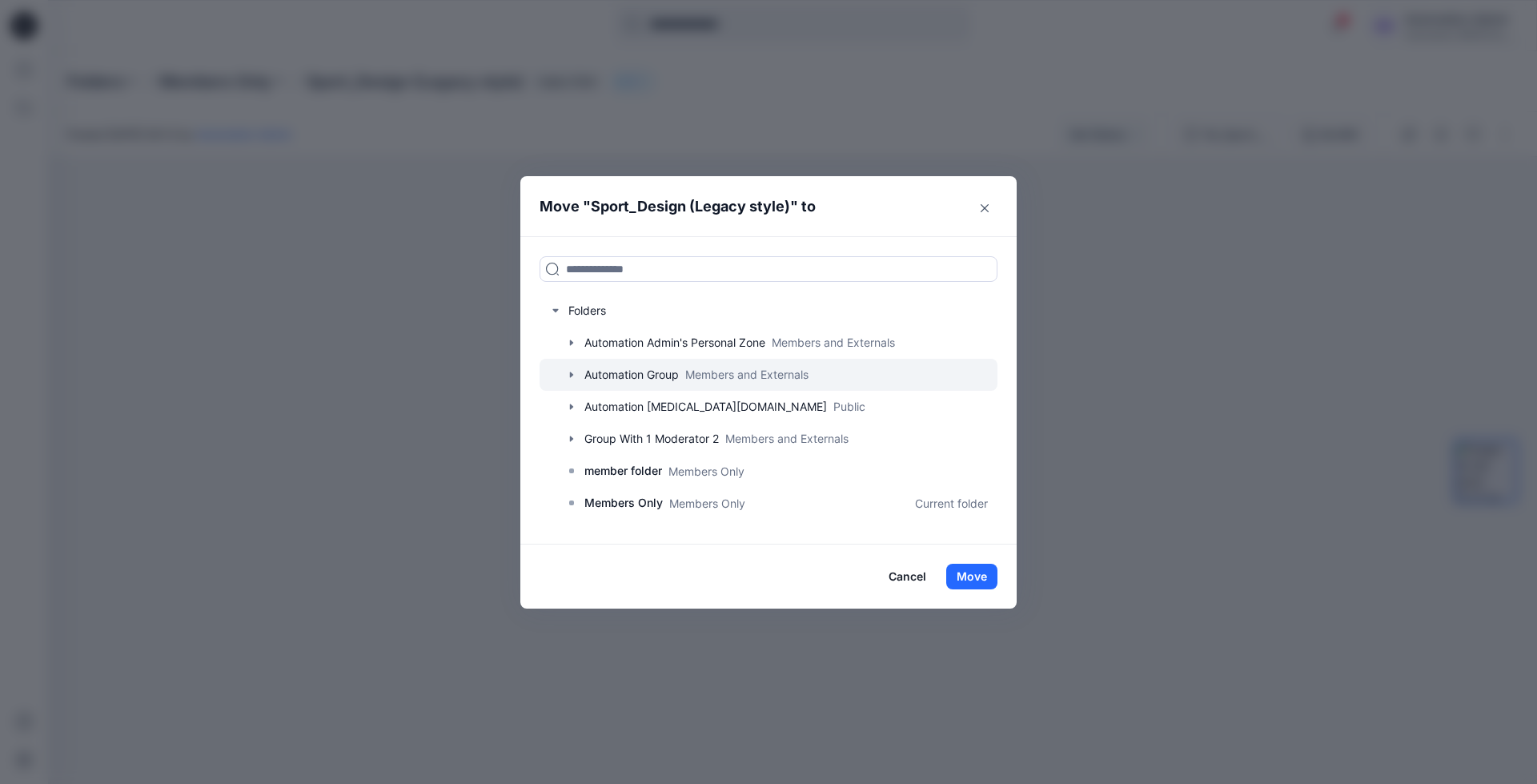
click at [612, 372] on div at bounding box center [768, 375] width 458 height 32
click at [573, 374] on icon "button" at bounding box center [571, 374] width 13 height 13
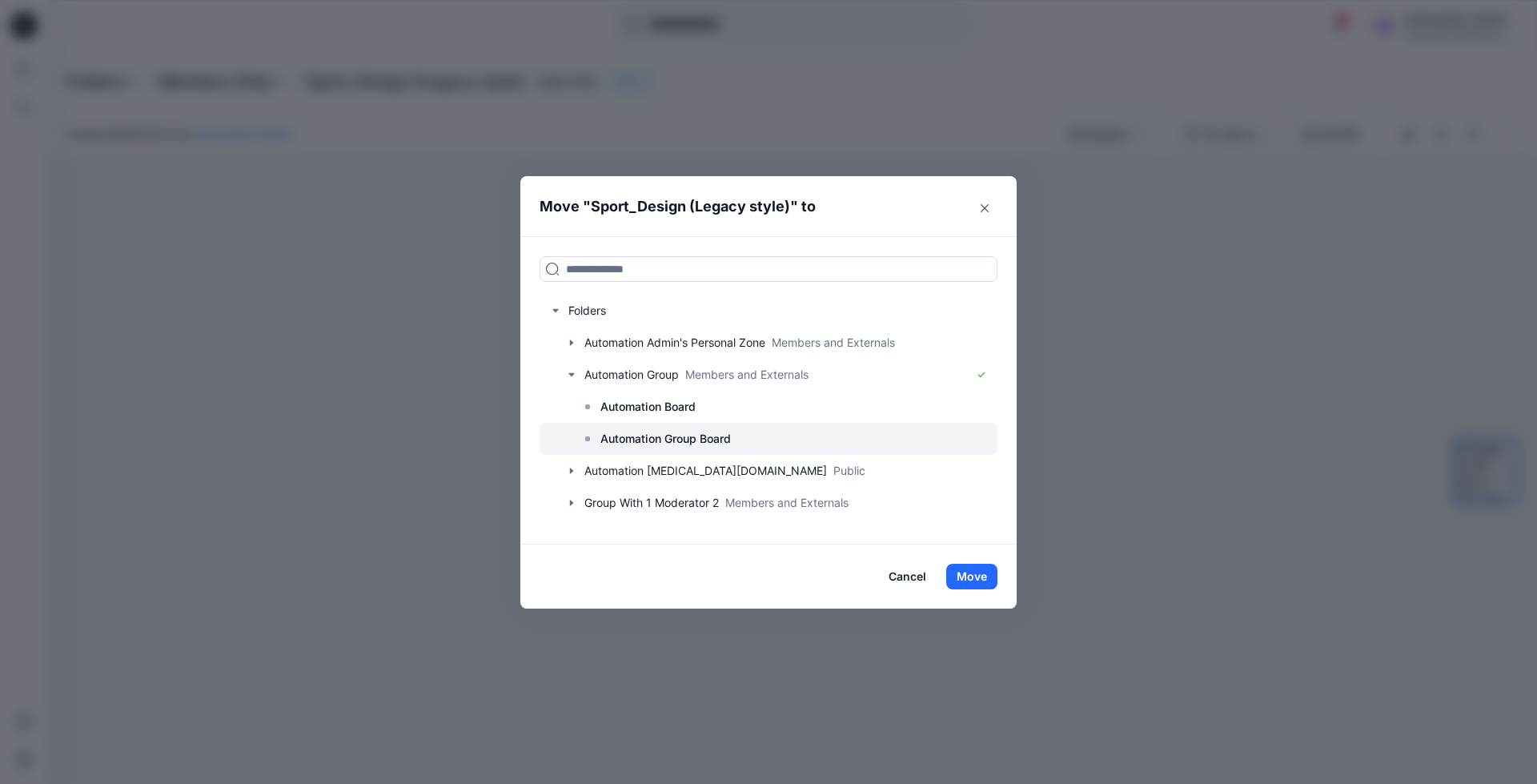
click at [652, 432] on p "Automation Group Board" at bounding box center [665, 438] width 131 height 19
click at [977, 578] on button "Move" at bounding box center [971, 576] width 51 height 25
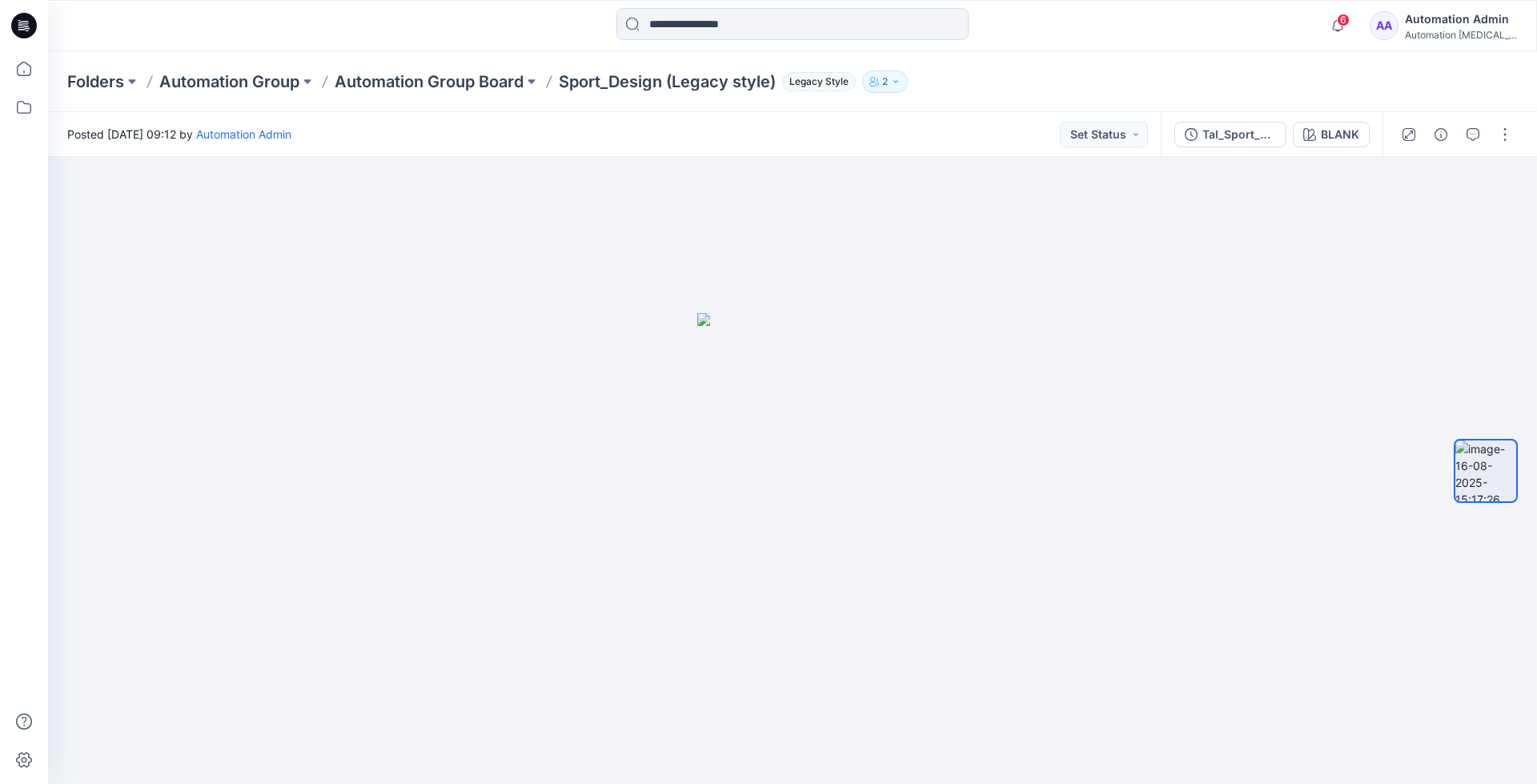
click at [1453, 24] on div "Automation Admin" at bounding box center [1461, 19] width 112 height 19
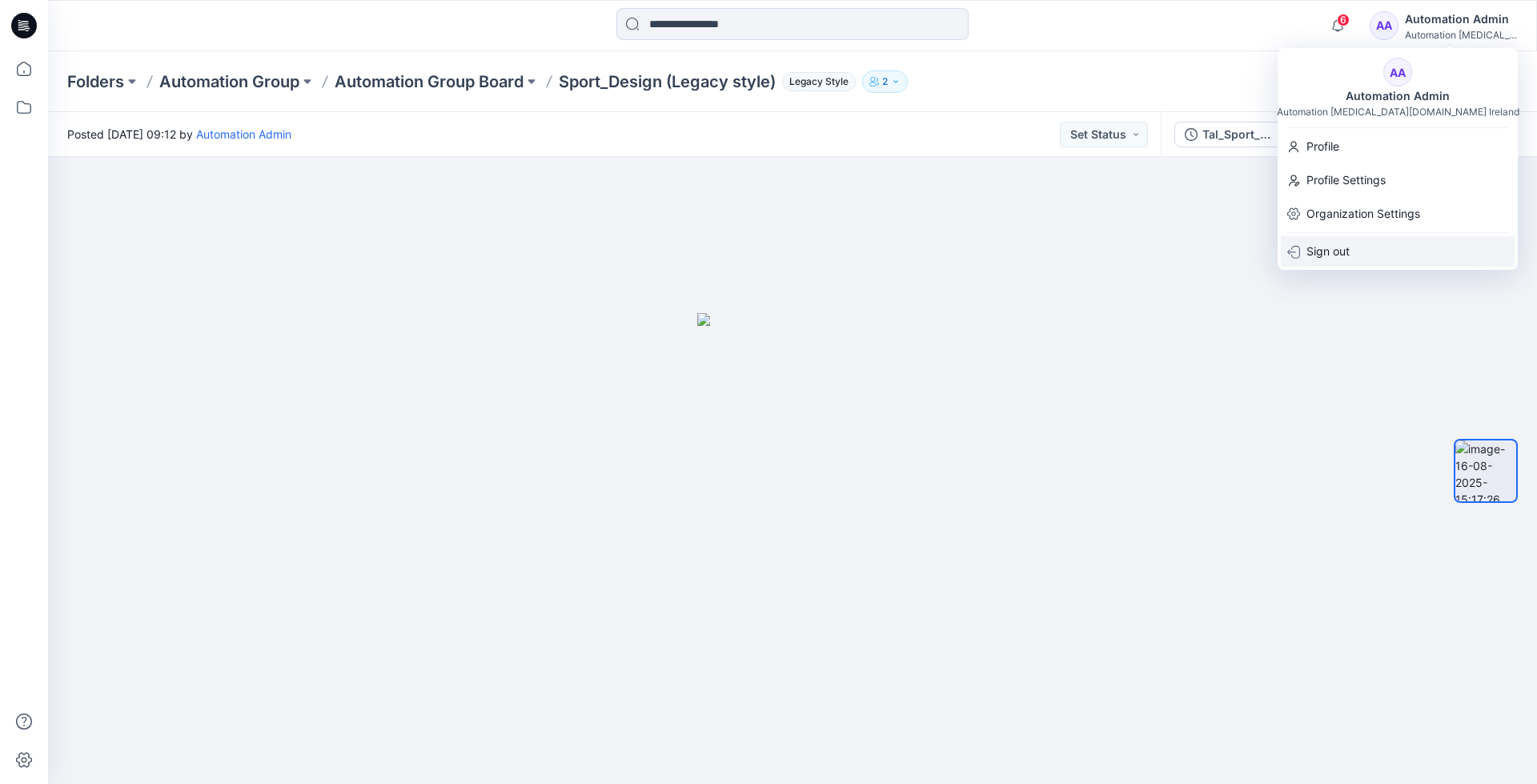
click at [1323, 255] on p "Sign out" at bounding box center [1328, 251] width 43 height 30
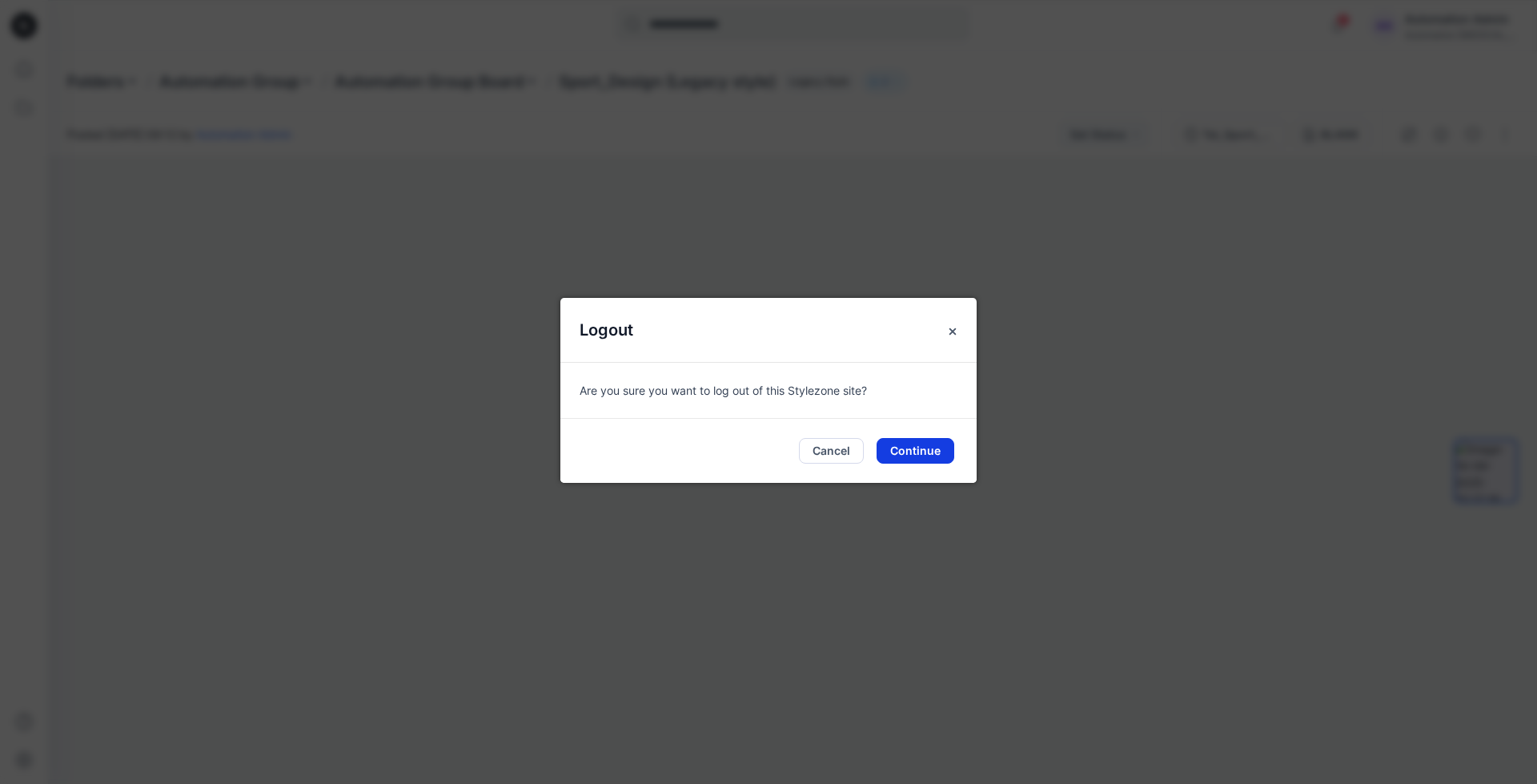
click at [927, 446] on button "Continue" at bounding box center [916, 451] width 78 height 25
